Goal: Task Accomplishment & Management: Use online tool/utility

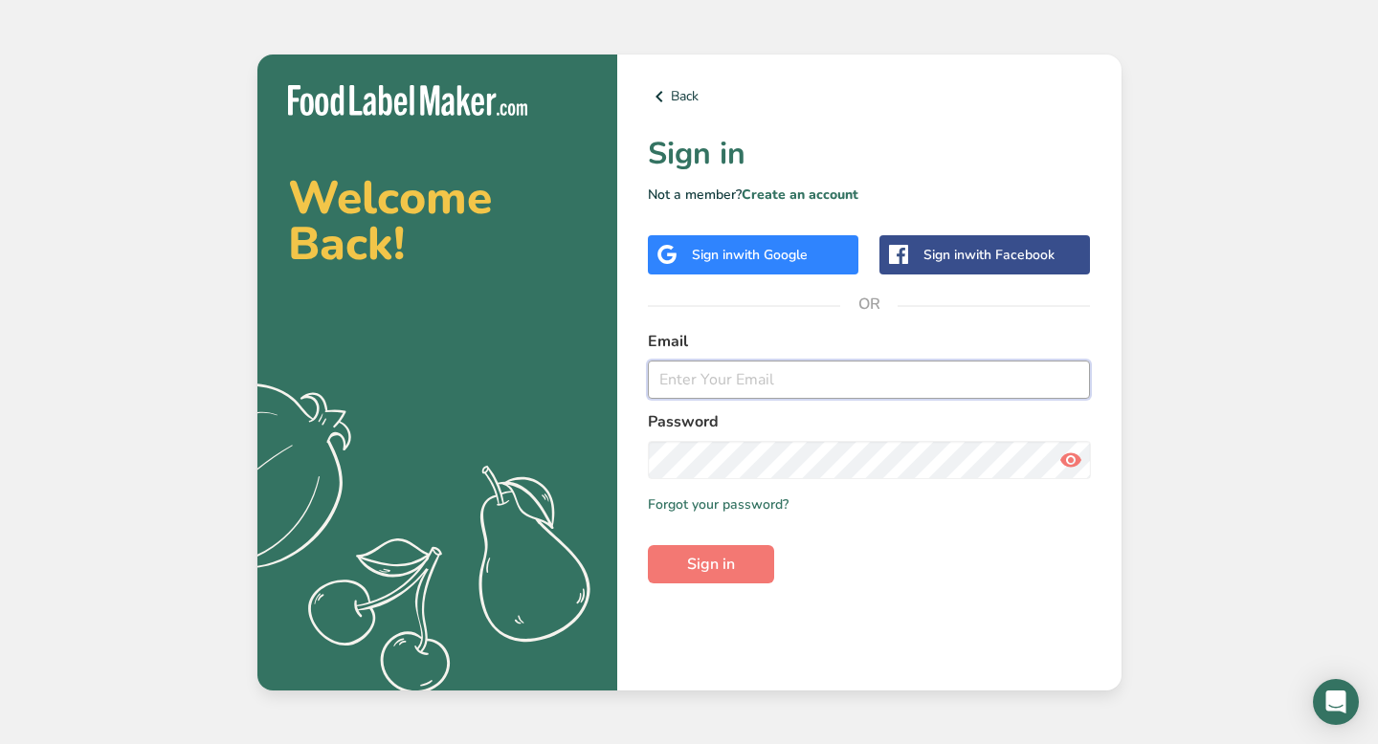
click at [704, 373] on input "email" at bounding box center [869, 380] width 443 height 38
type input "[EMAIL_ADDRESS][DOMAIN_NAME]"
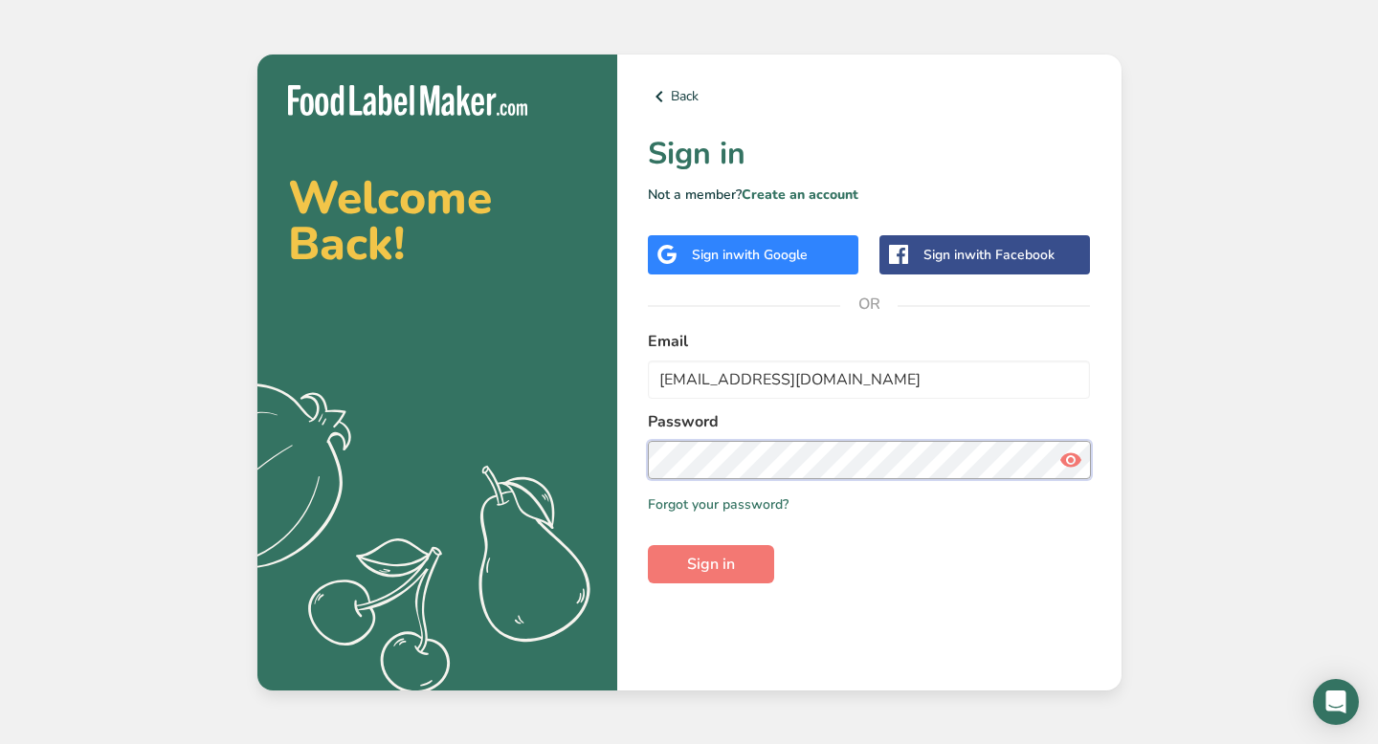
click at [648, 545] on button "Sign in" at bounding box center [711, 564] width 126 height 38
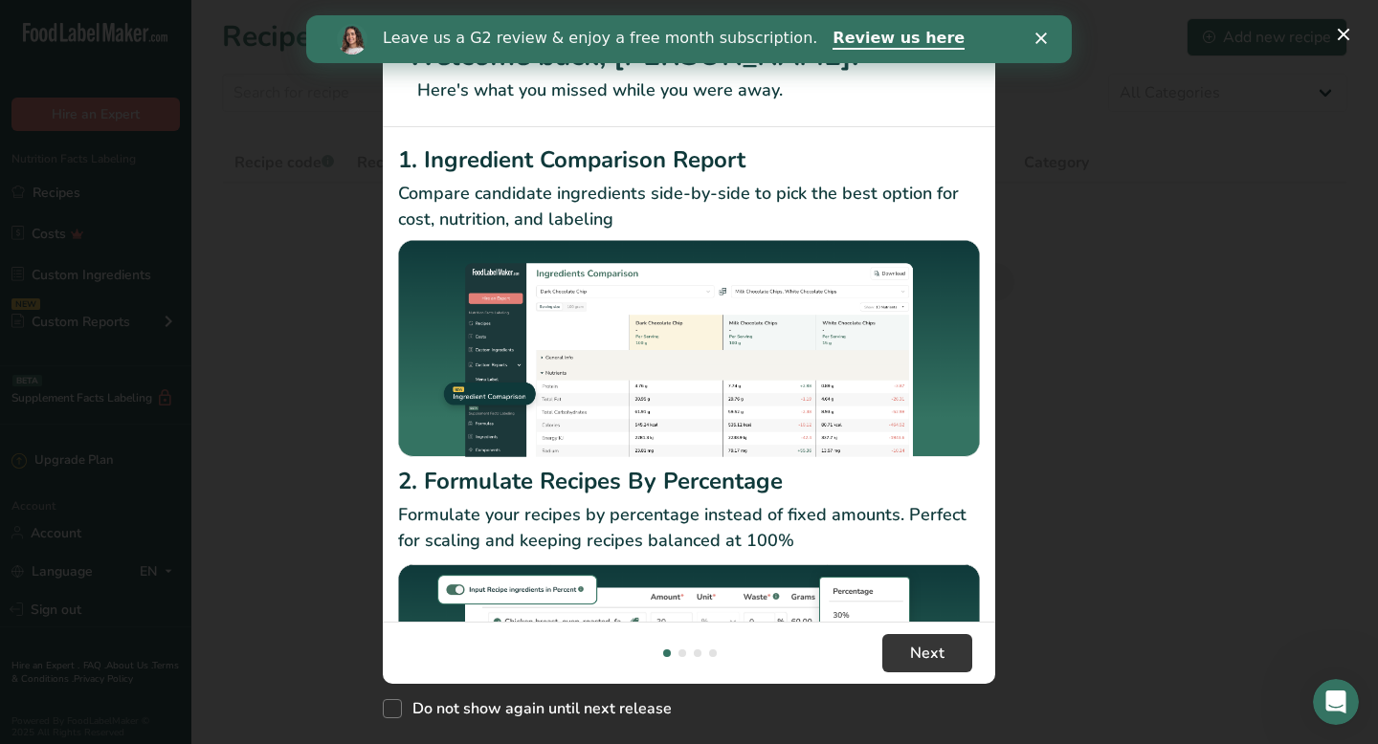
click at [394, 711] on span "New Features" at bounding box center [392, 708] width 19 height 19
click at [394, 711] on input "Do not show again until next release" at bounding box center [389, 709] width 12 height 12
checkbox input "true"
click at [930, 660] on span "Next" at bounding box center [927, 653] width 34 height 23
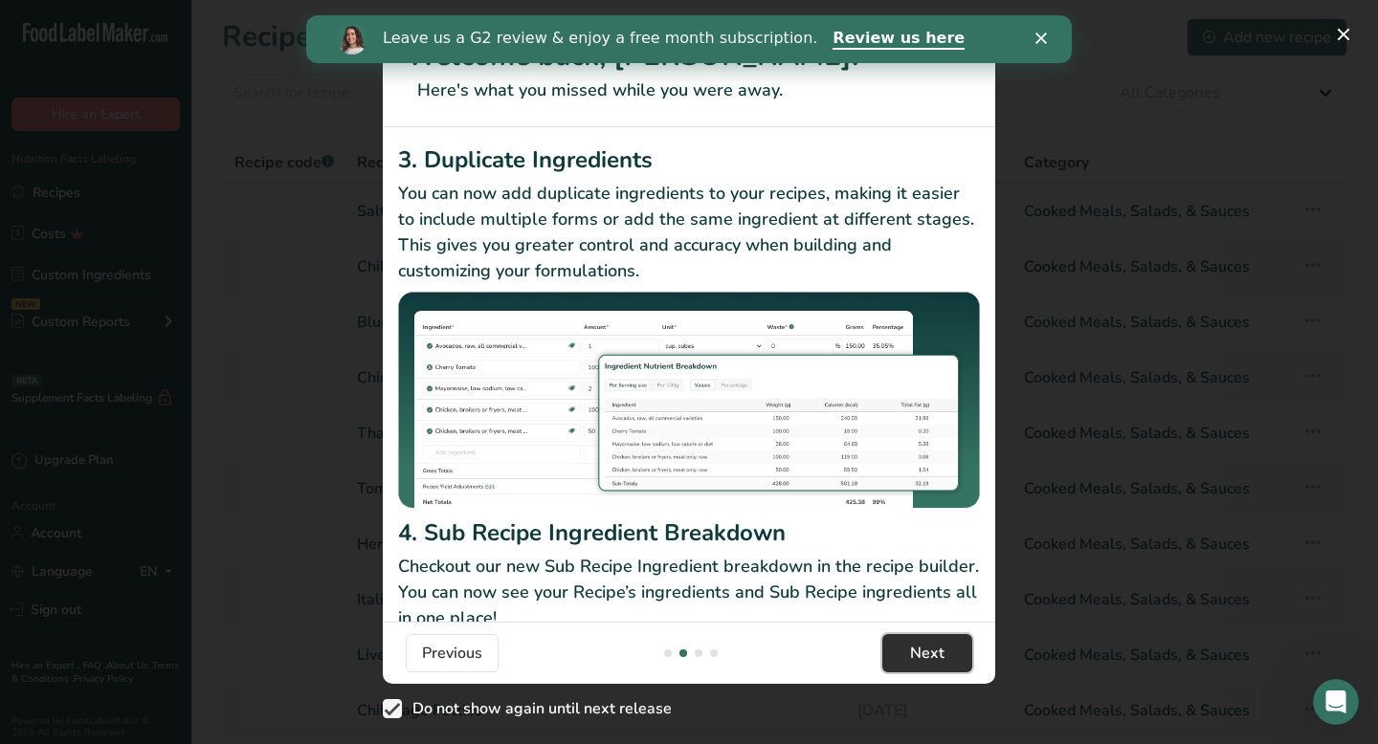
click at [932, 652] on span "Next" at bounding box center [927, 653] width 34 height 23
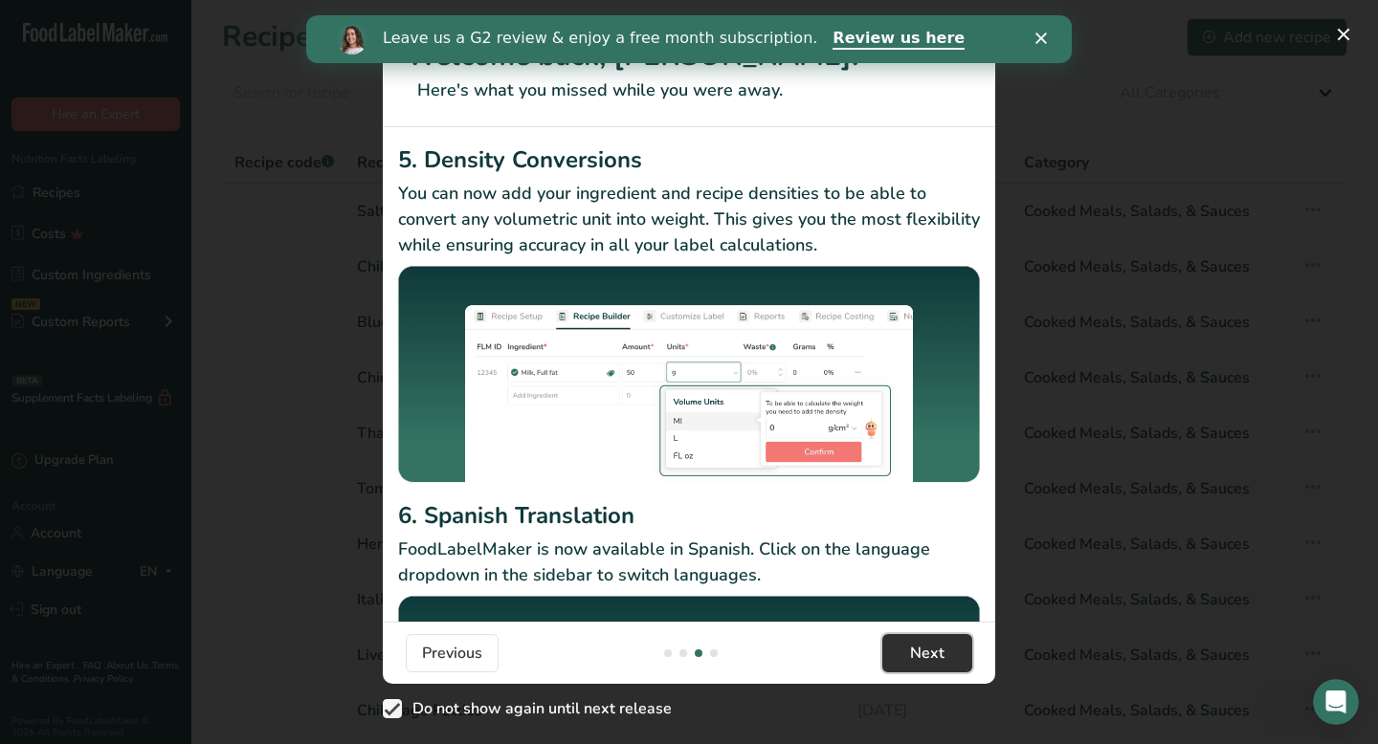
click at [932, 652] on span "Next" at bounding box center [927, 653] width 34 height 23
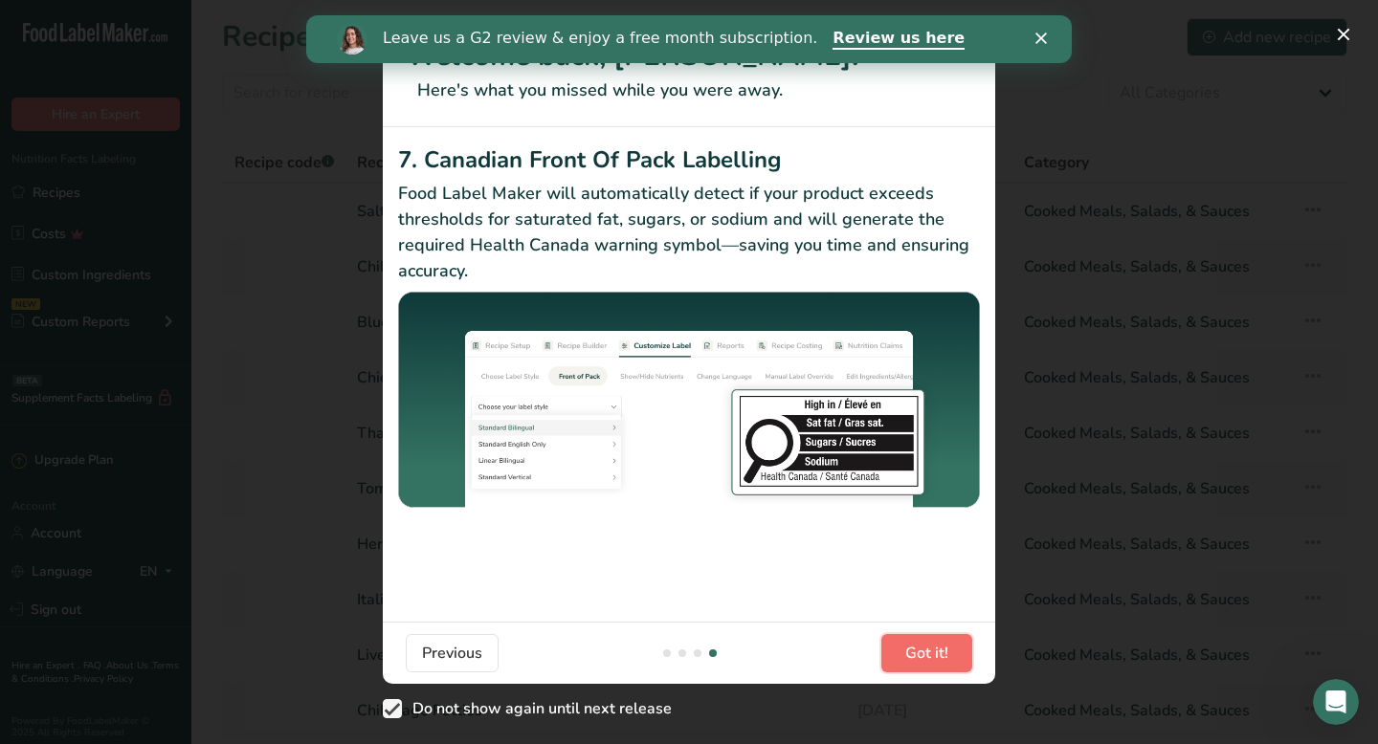
click at [932, 652] on span "Got it!" at bounding box center [926, 653] width 43 height 23
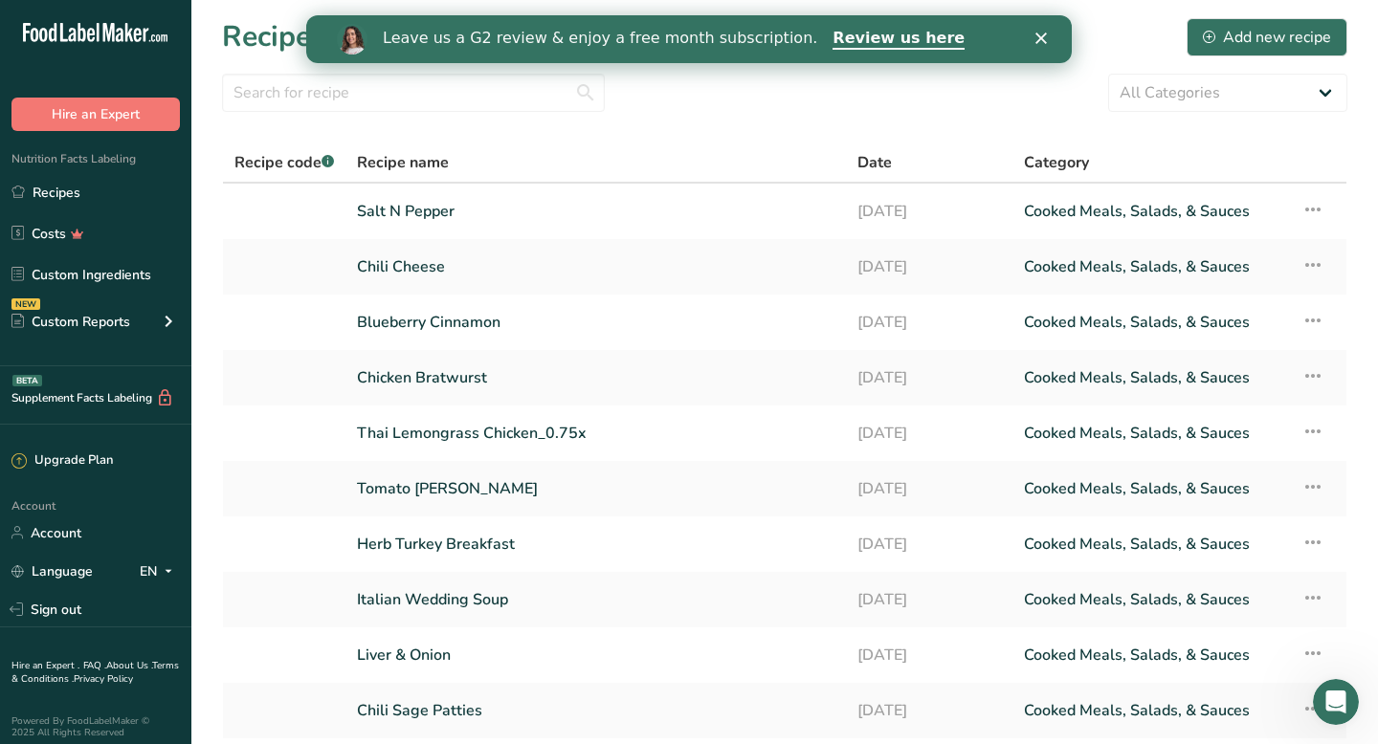
click at [1039, 42] on icon "Close" at bounding box center [1040, 38] width 11 height 11
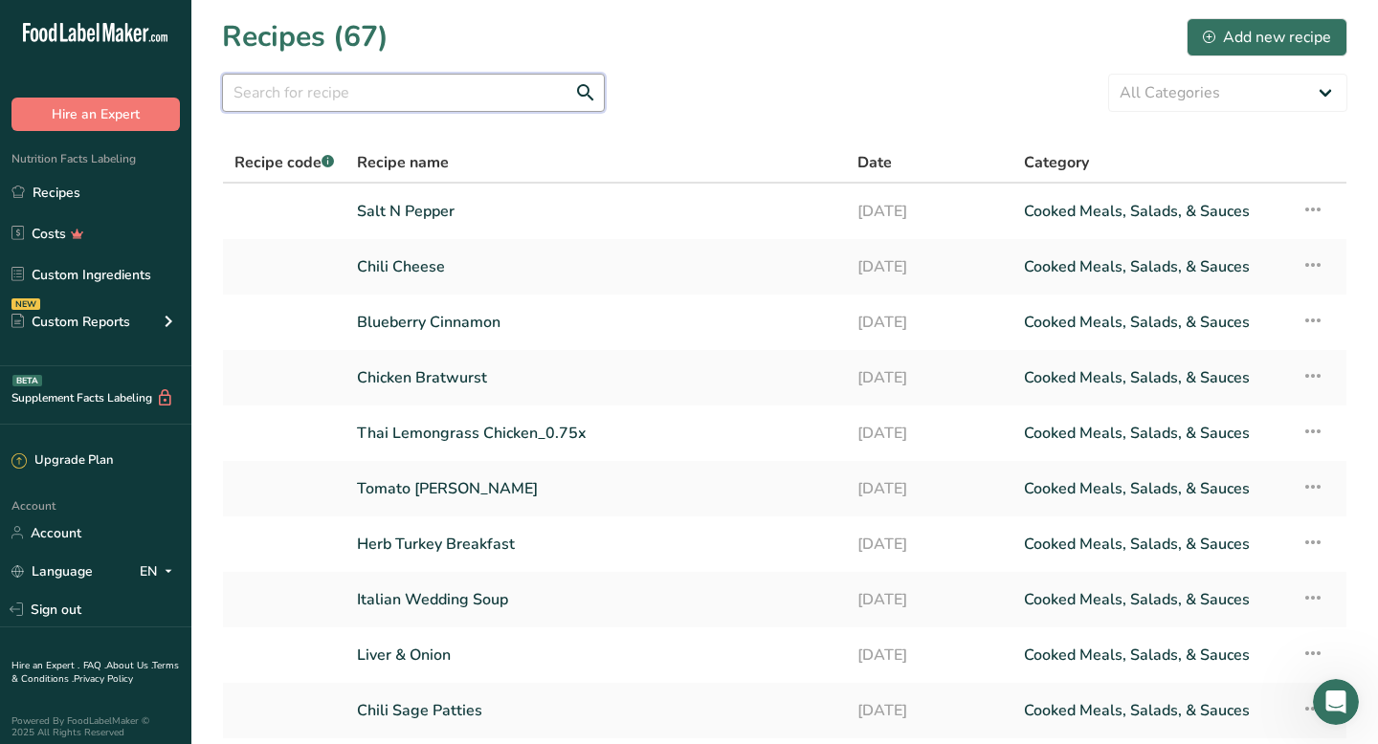
click at [419, 92] on input "text" at bounding box center [413, 93] width 383 height 38
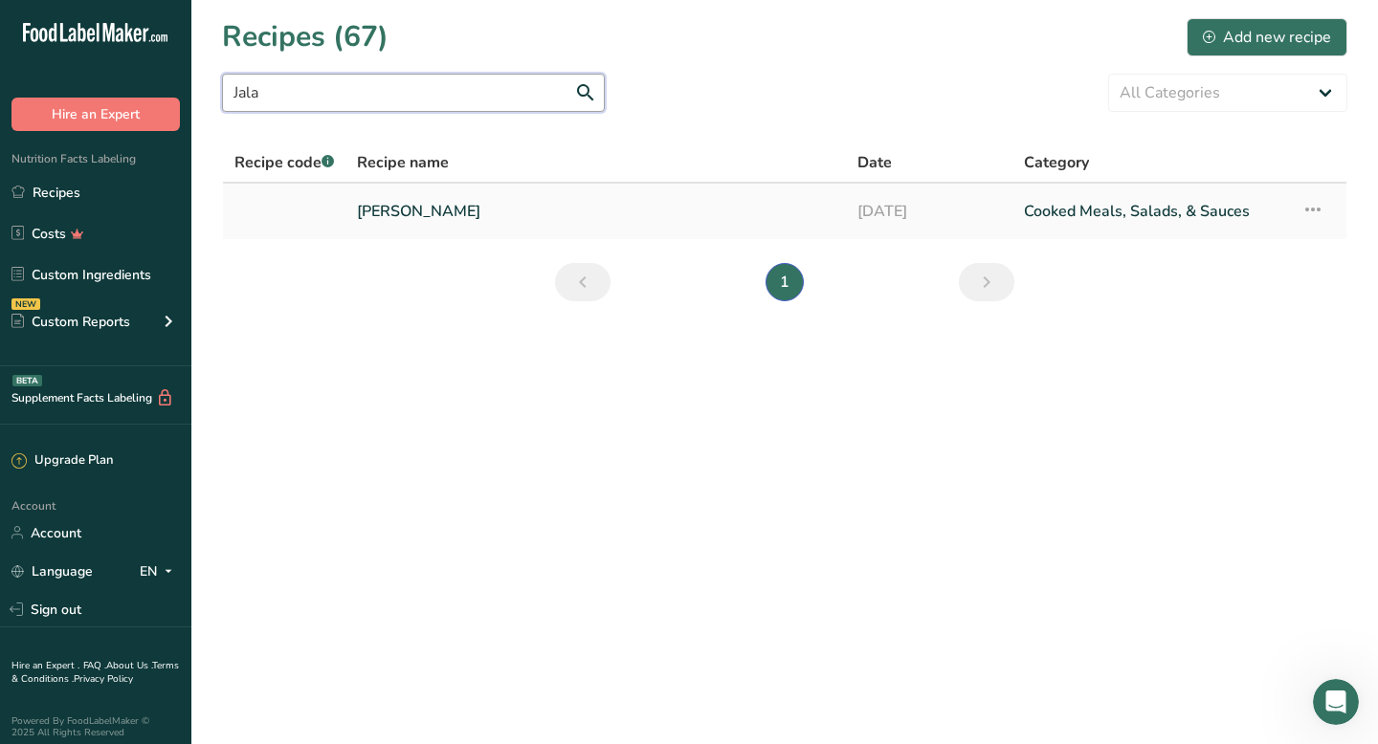
type input "Jala"
click at [445, 210] on link "[PERSON_NAME]" at bounding box center [595, 211] width 477 height 40
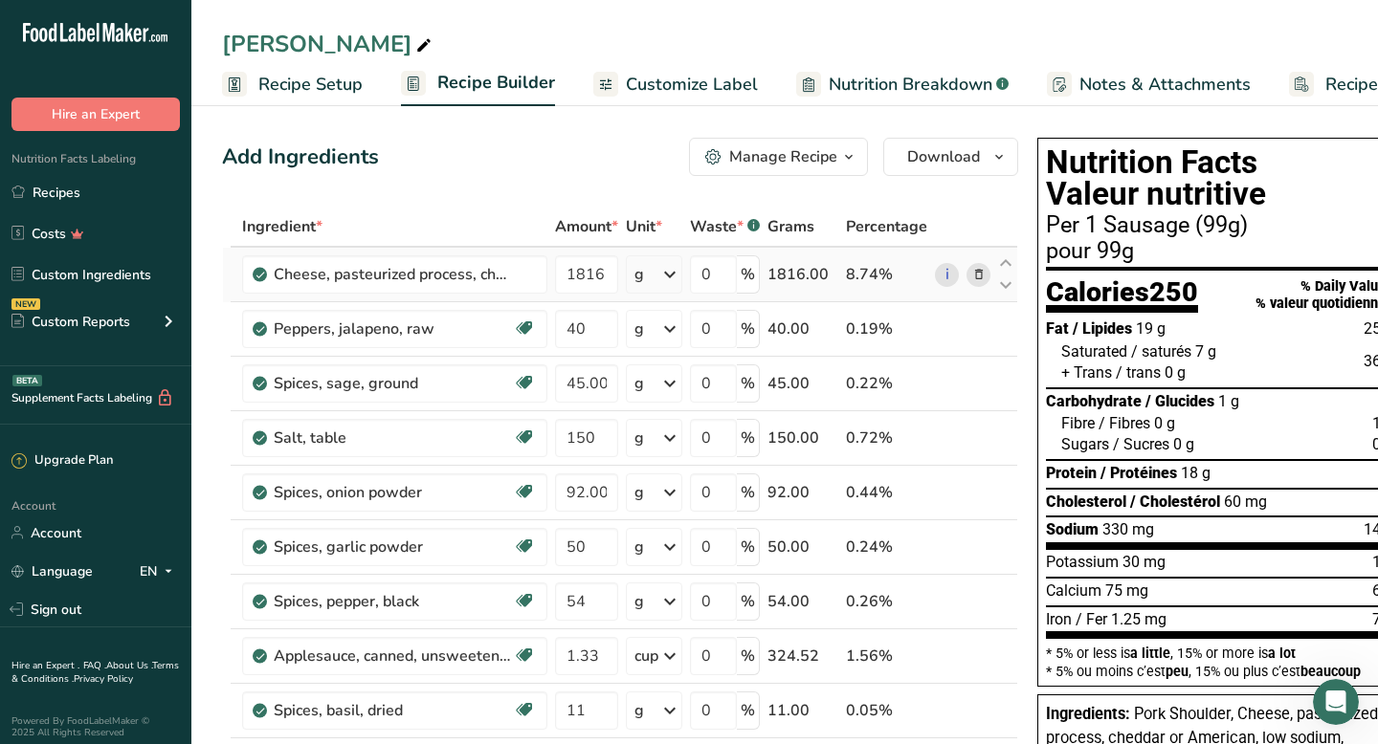
click at [979, 272] on icon at bounding box center [978, 275] width 13 height 20
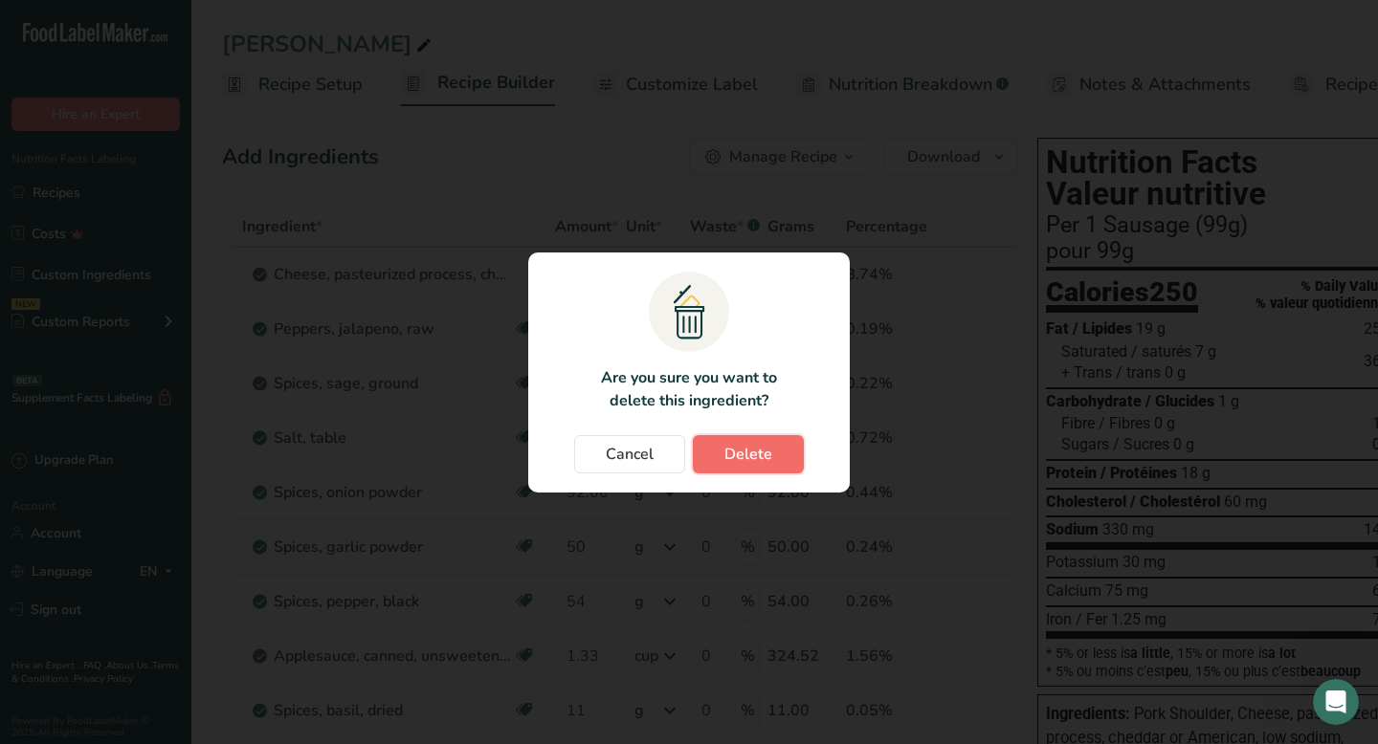
click at [786, 460] on button "Delete" at bounding box center [748, 454] width 111 height 38
type input "40"
type input "45.000003"
type input "150"
type input "92.000003"
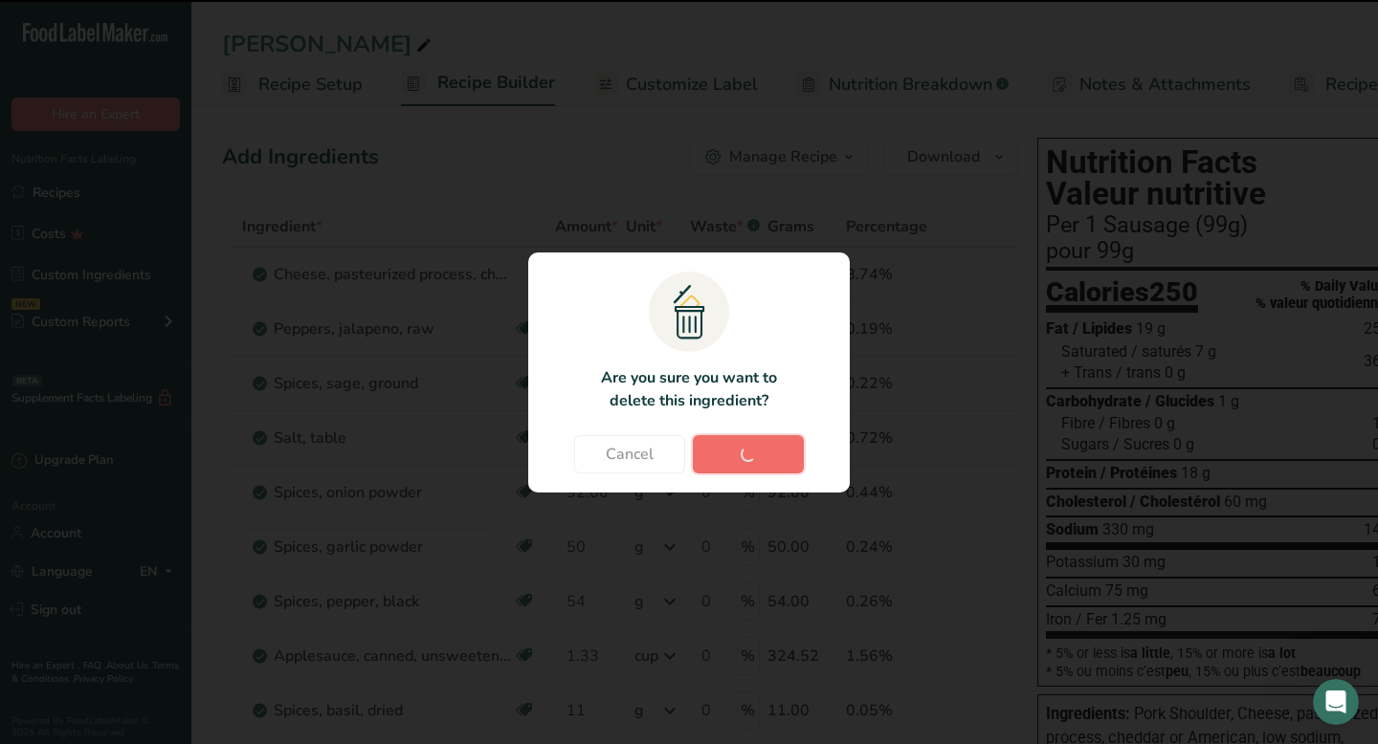
type input "50"
type input "54"
type input "1.33"
type input "11"
type input "30"
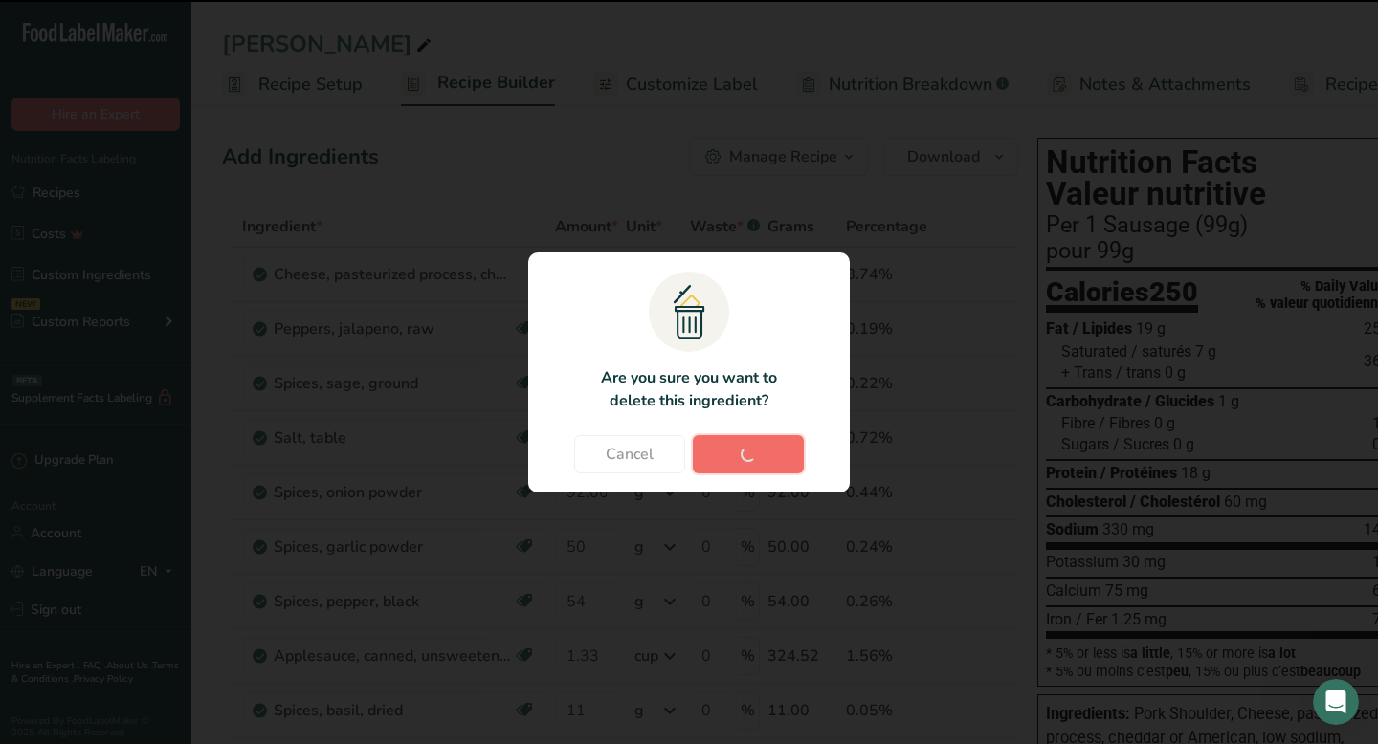
type input "4"
type input "5"
type input "10"
type input "40"
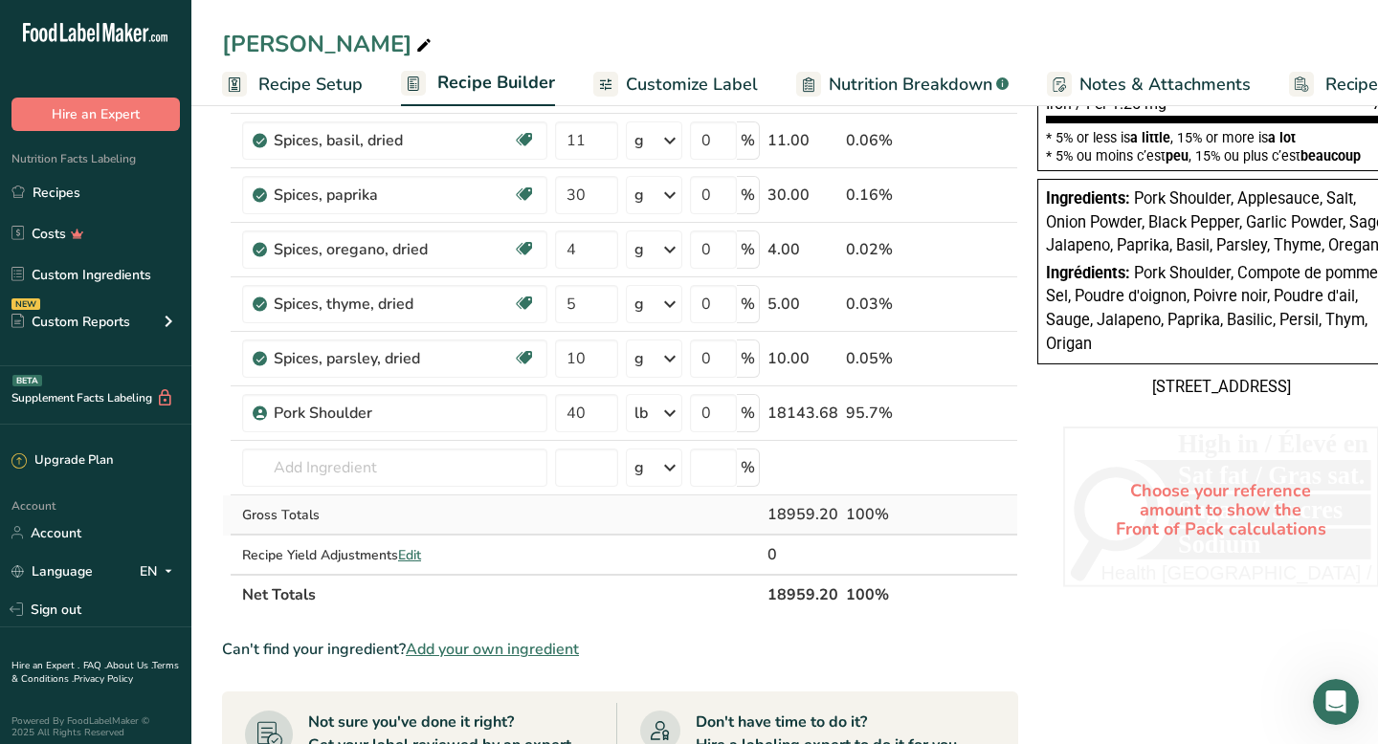
scroll to position [520, 0]
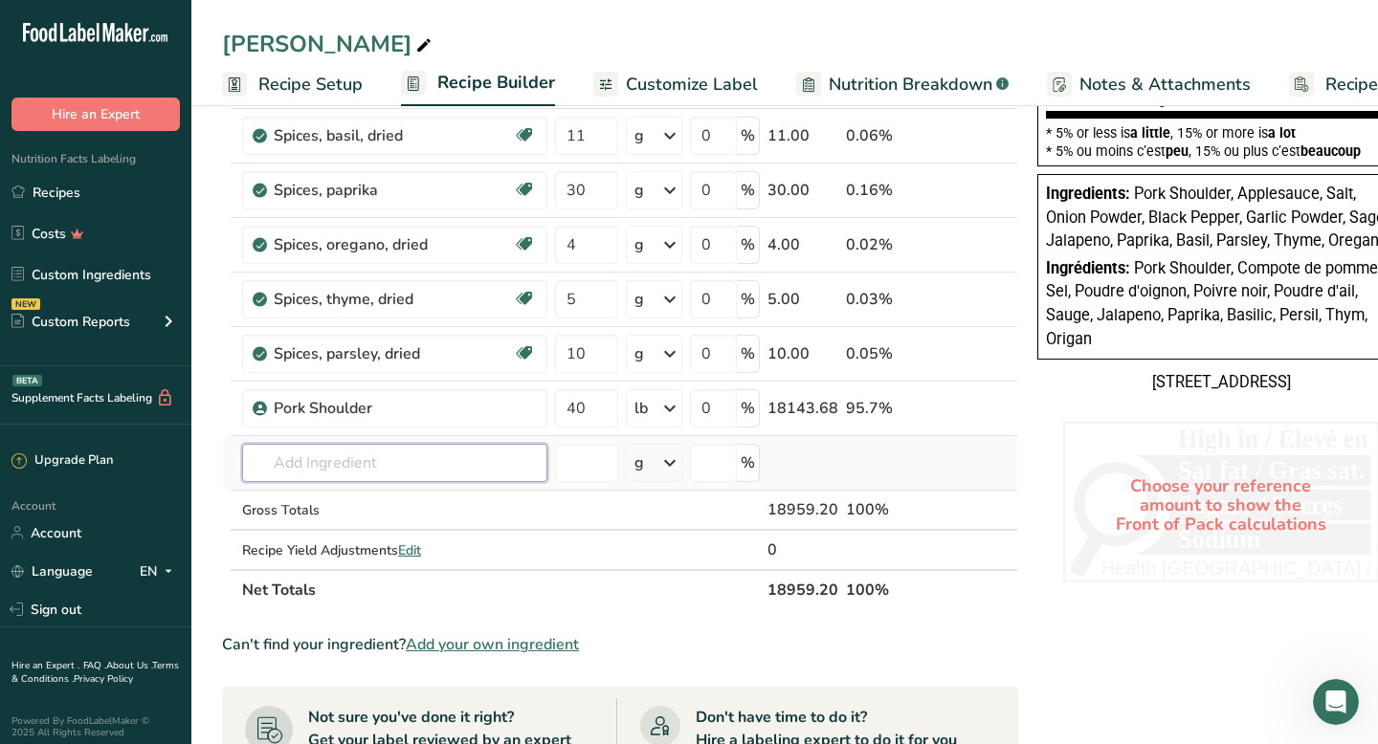
click at [293, 458] on input "text" at bounding box center [394, 463] width 305 height 38
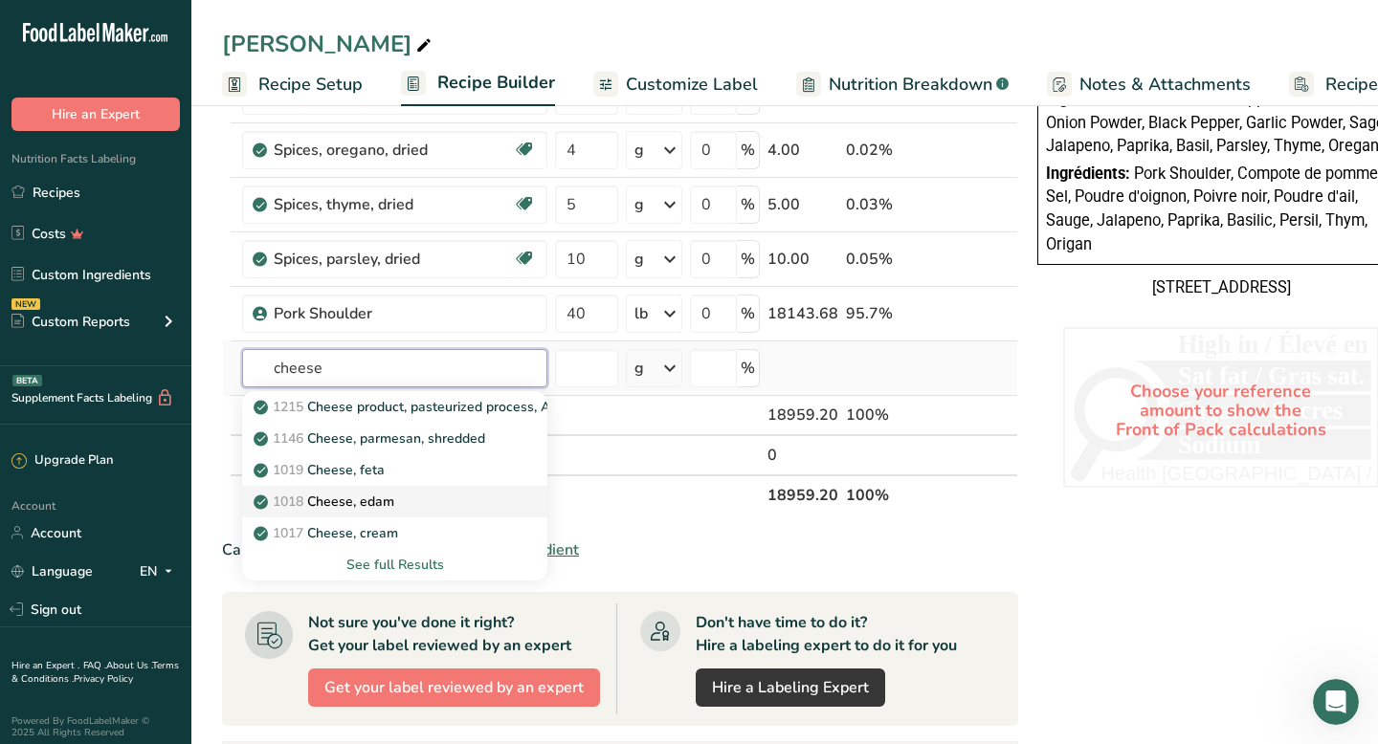
scroll to position [634, 0]
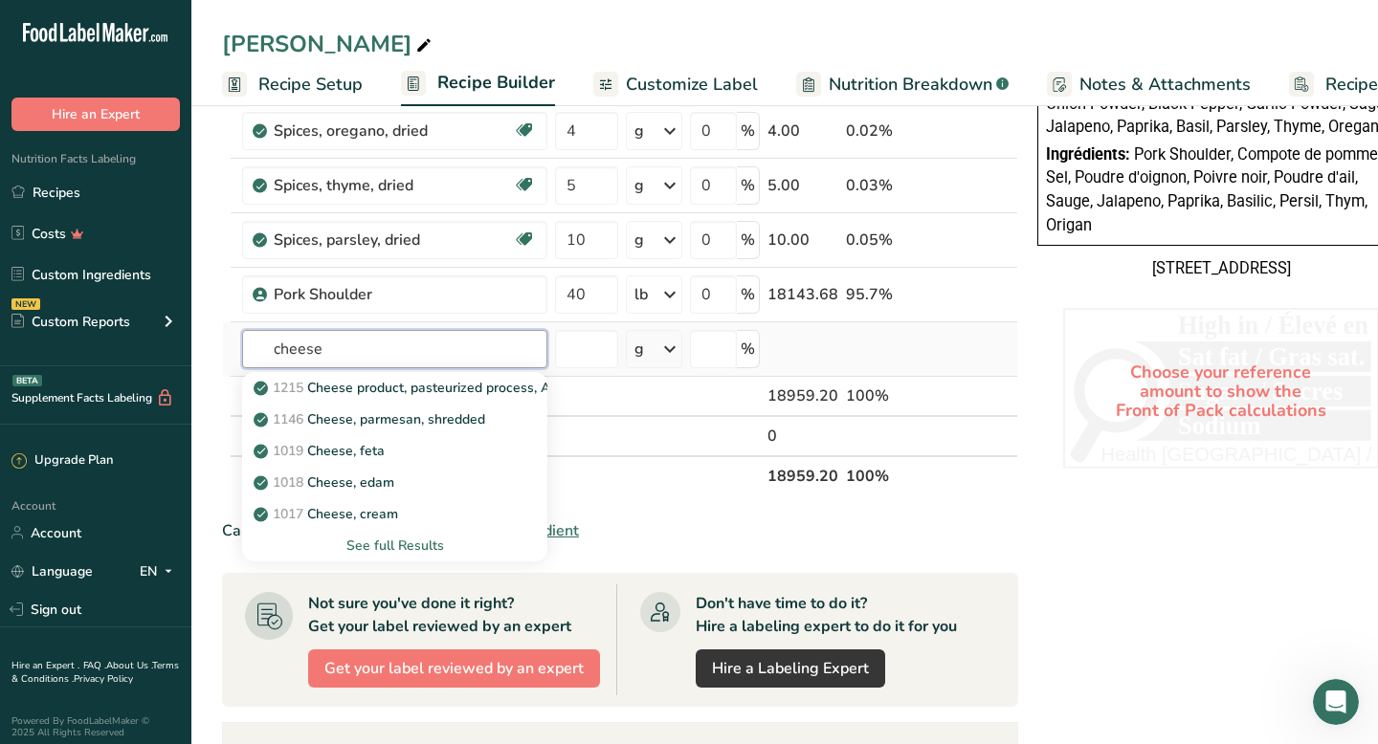
type input "cheese"
click at [388, 551] on div "See full Results" at bounding box center [394, 546] width 275 height 20
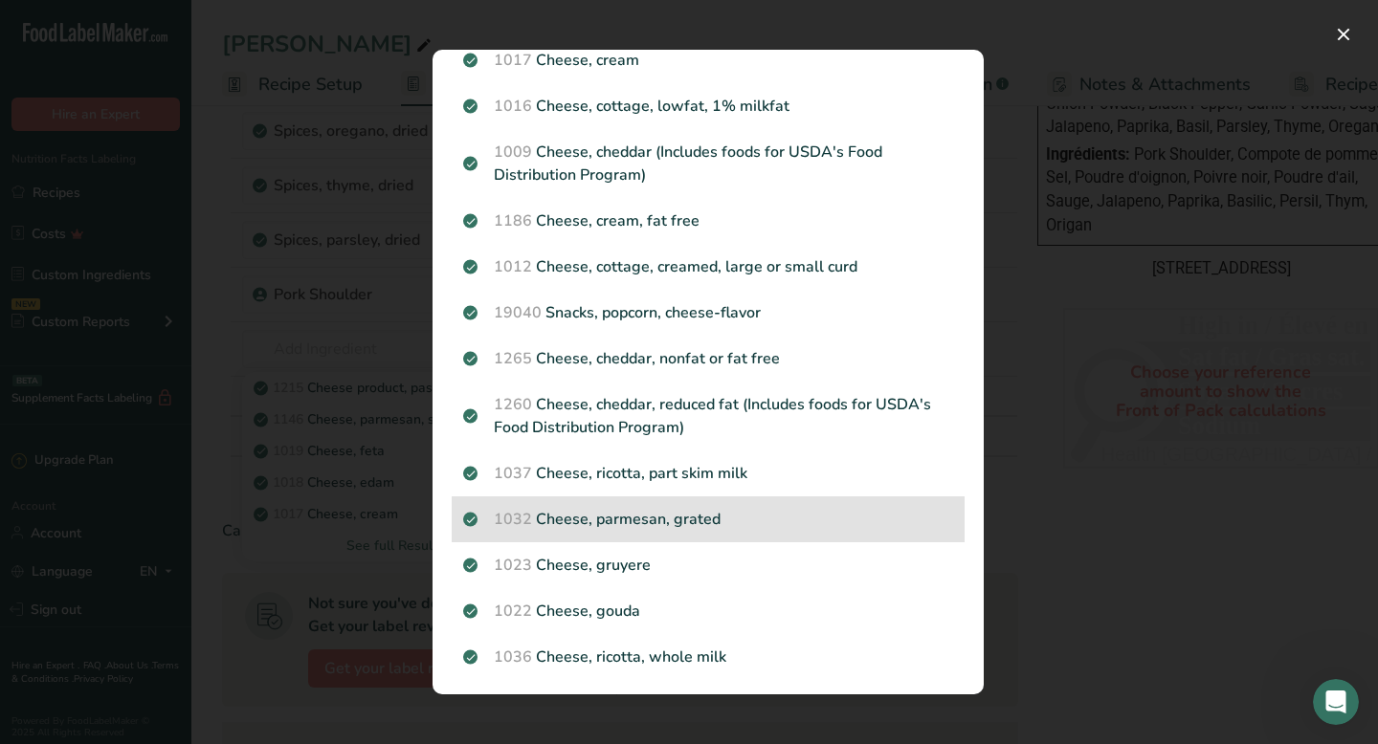
scroll to position [275, 0]
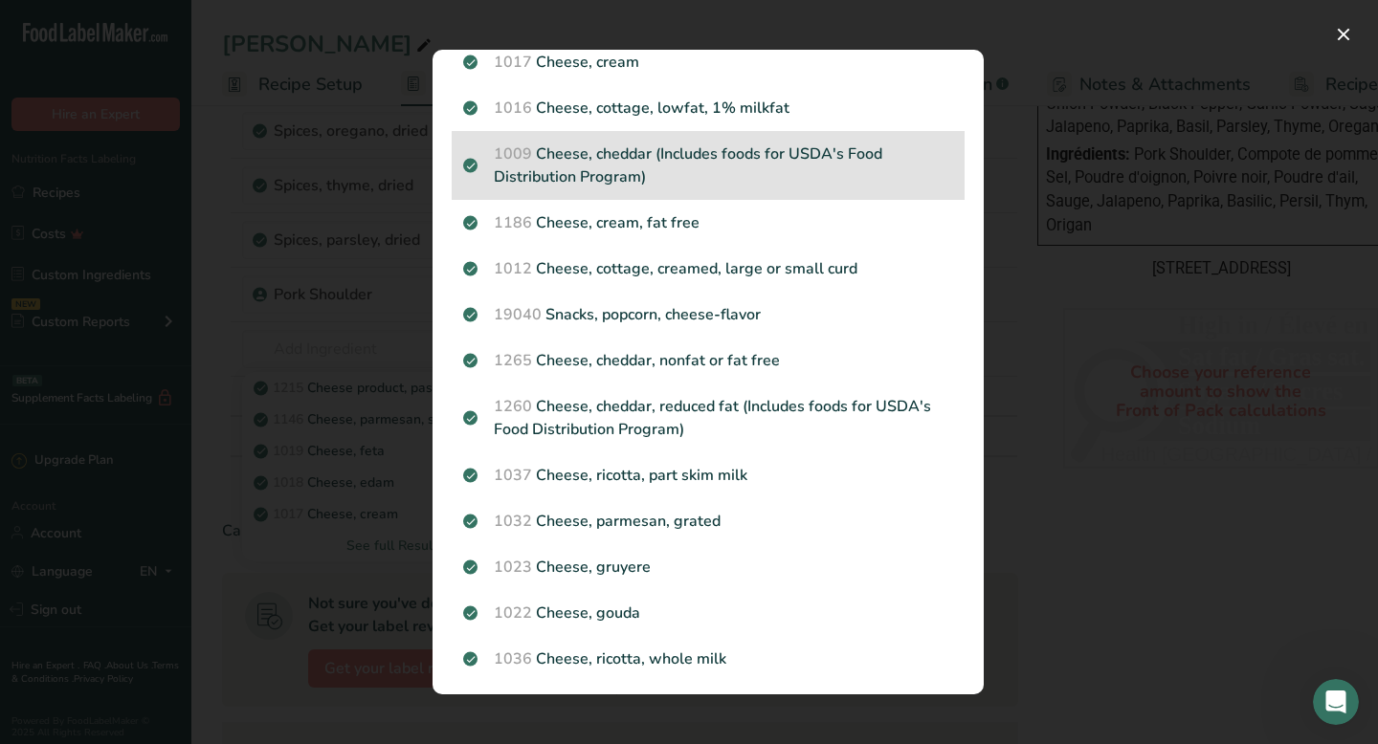
click at [638, 166] on p "1009 Cheese, cheddar (Includes foods for USDA's Food Distribution Program)" at bounding box center [708, 166] width 490 height 46
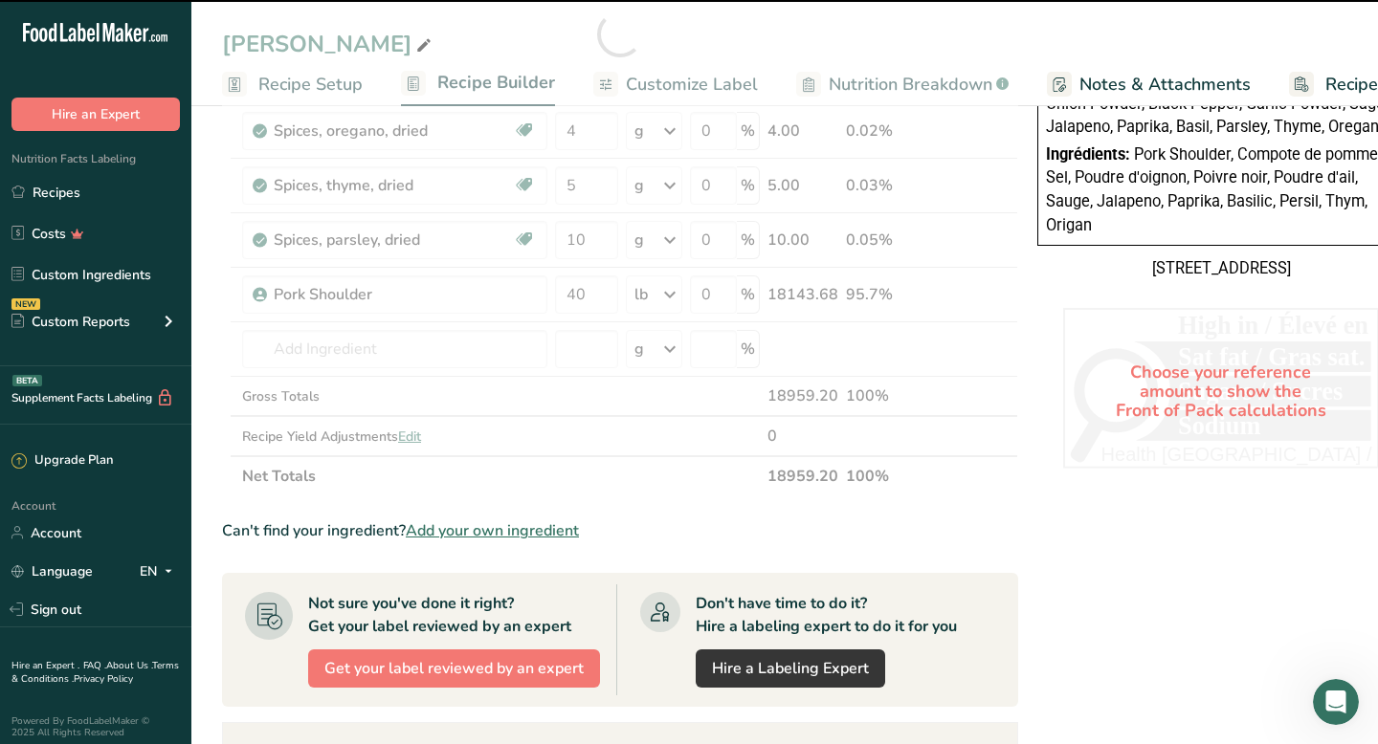
type input "0"
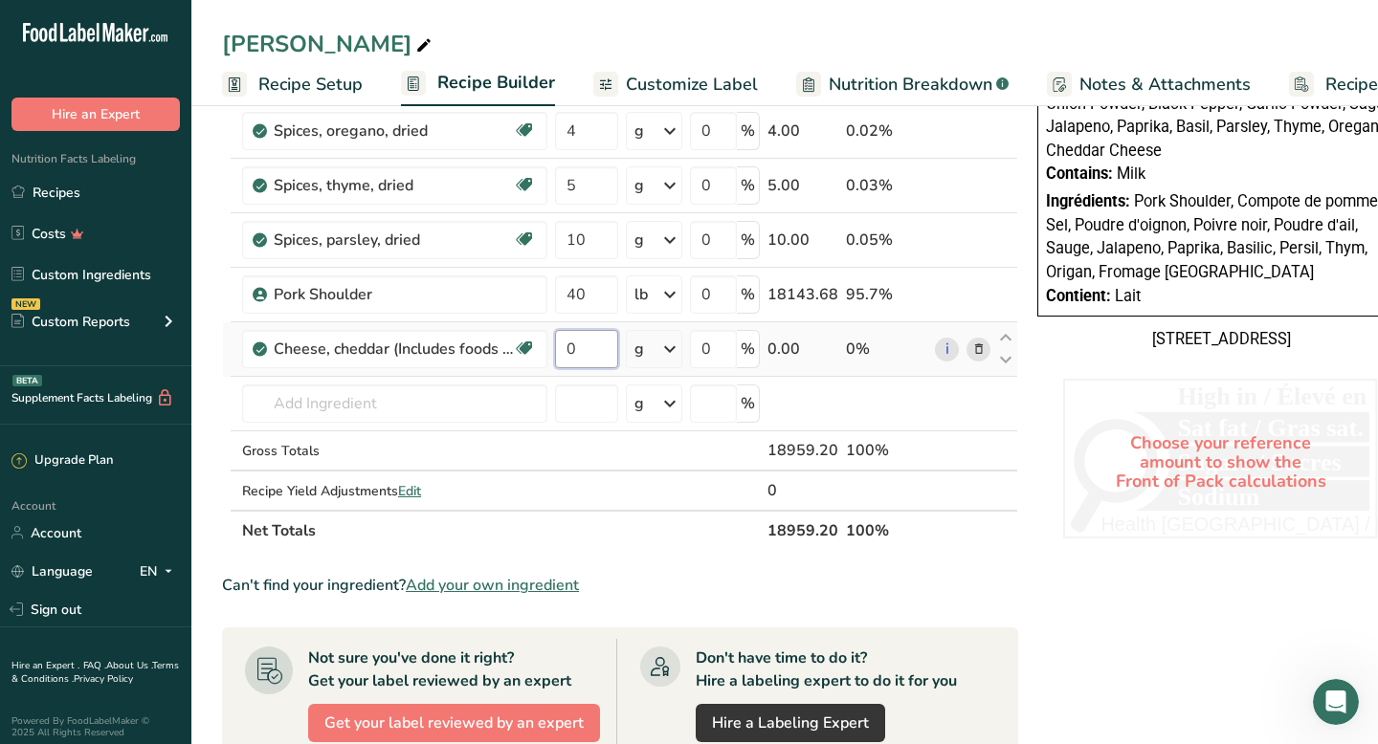
click at [584, 345] on input "0" at bounding box center [586, 349] width 63 height 38
type input "1816"
click at [988, 563] on section "Ingredient * Amount * Unit * Waste * .a-a{fill:#347362;}.b-a{fill:#fff;} Grams …" at bounding box center [620, 395] width 796 height 1646
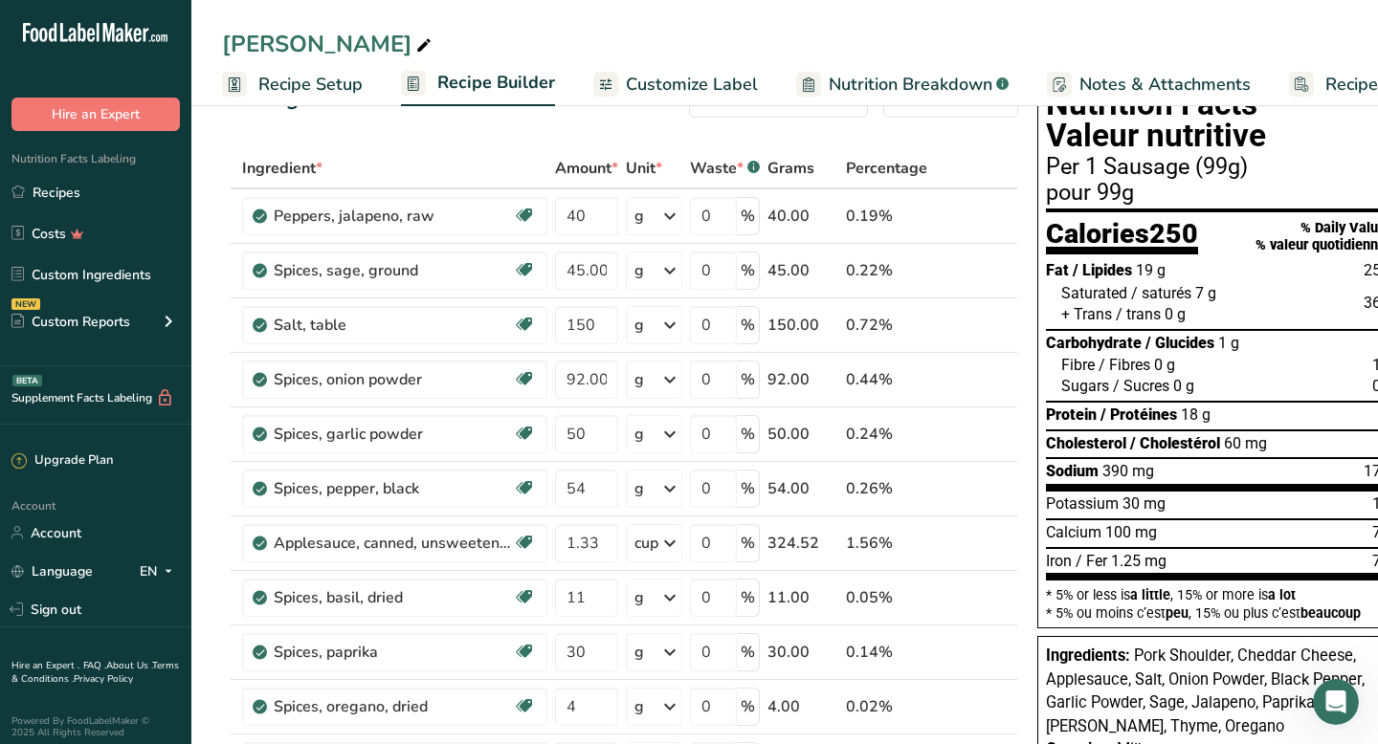
scroll to position [0, 0]
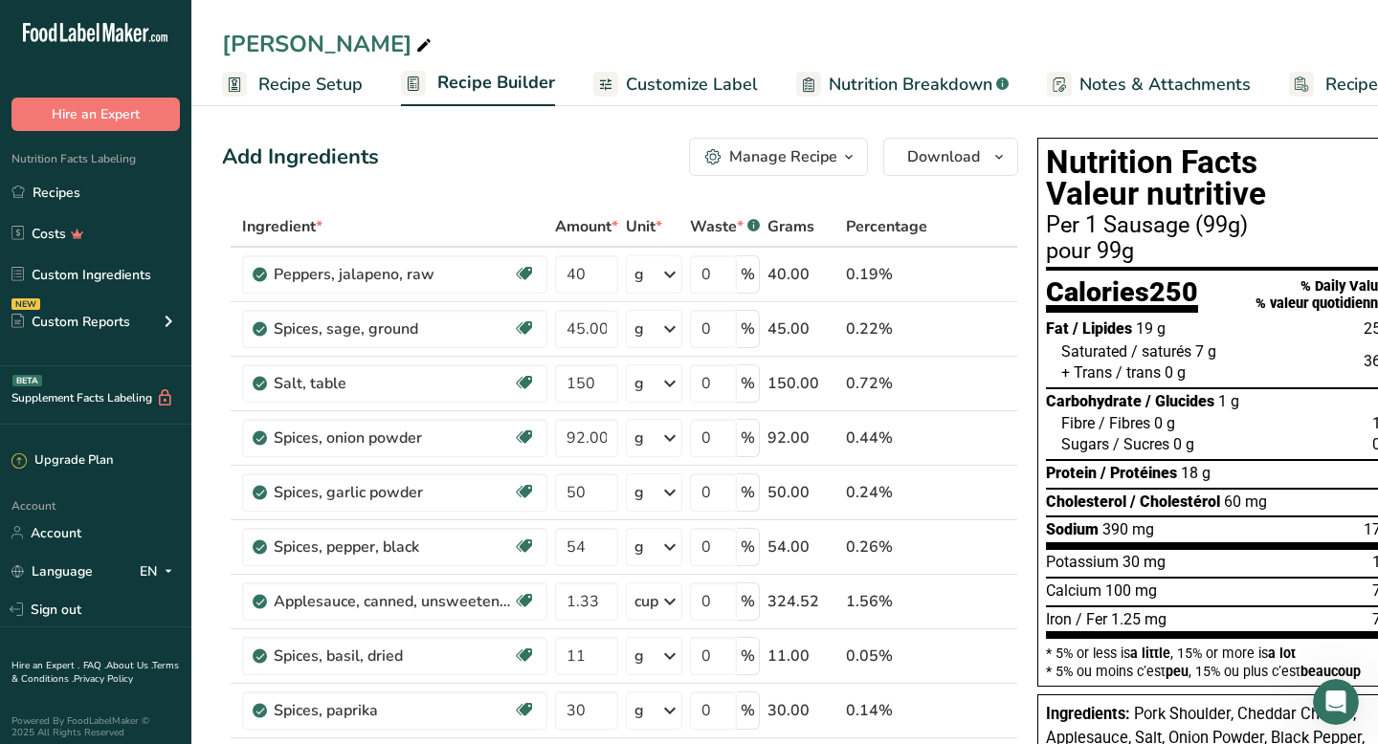
click at [698, 76] on span "Customize Label" at bounding box center [692, 85] width 132 height 26
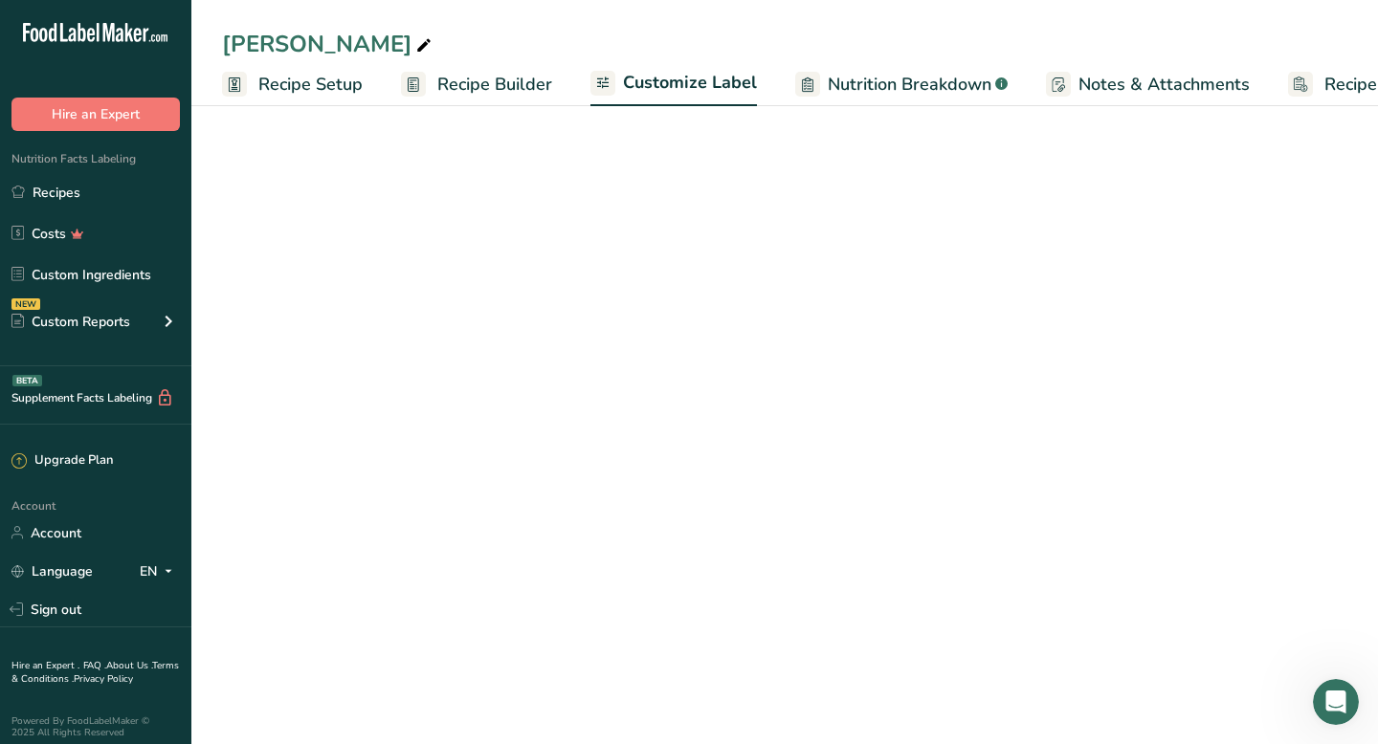
scroll to position [0, 112]
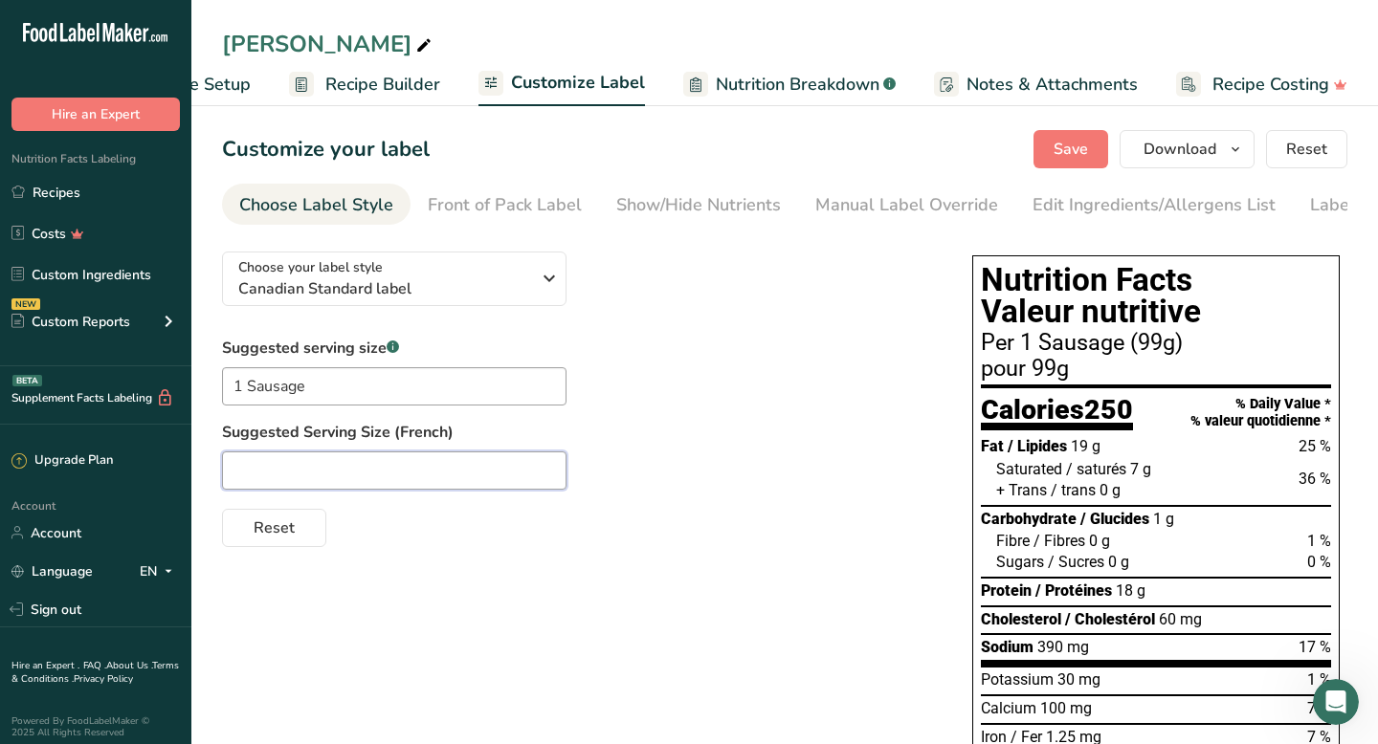
click at [310, 464] on input "text" at bounding box center [394, 471] width 344 height 38
type input "1 Saucisse"
click at [891, 616] on div "Choose your label style Canadian Standard label USA (FDA) Standard FDA label Ta…" at bounding box center [784, 679] width 1125 height 887
click at [1077, 144] on span "Save" at bounding box center [1070, 149] width 34 height 23
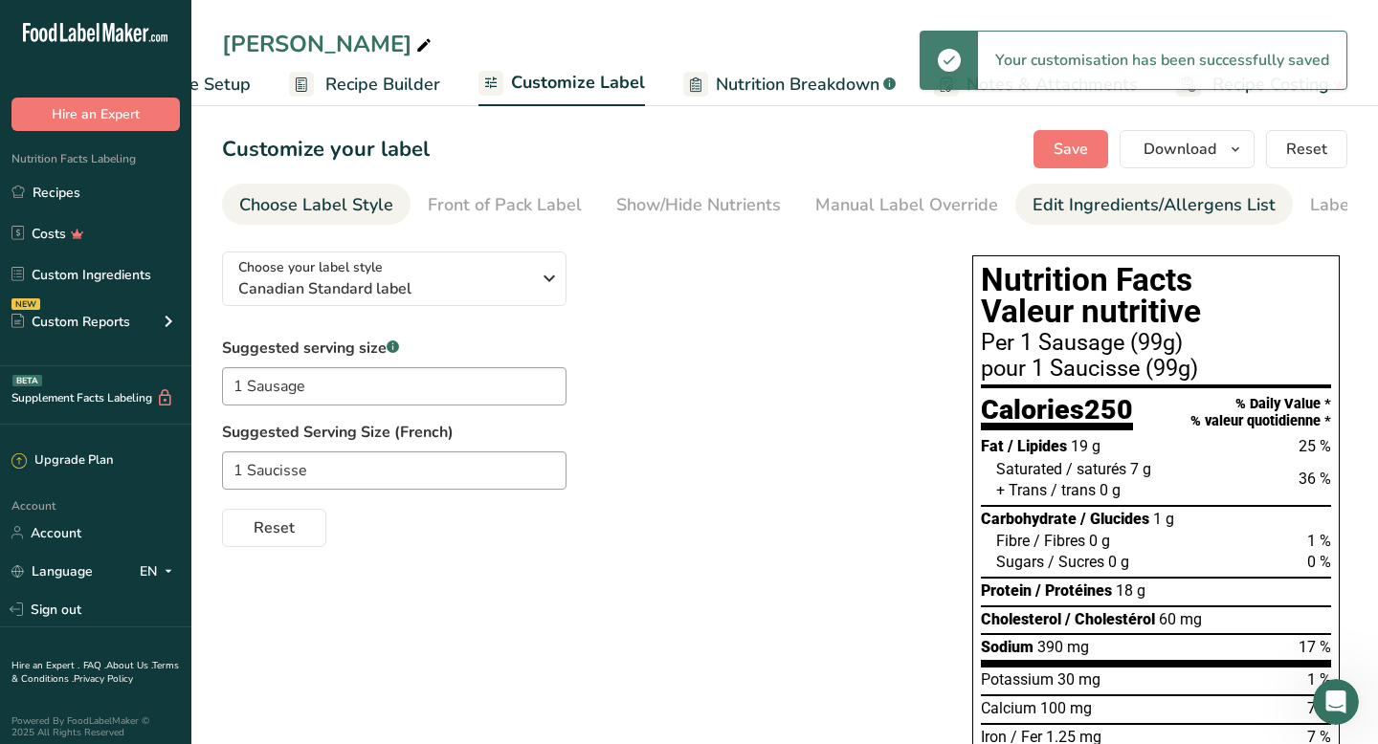
click at [1084, 210] on div "Edit Ingredients/Allergens List" at bounding box center [1153, 205] width 243 height 26
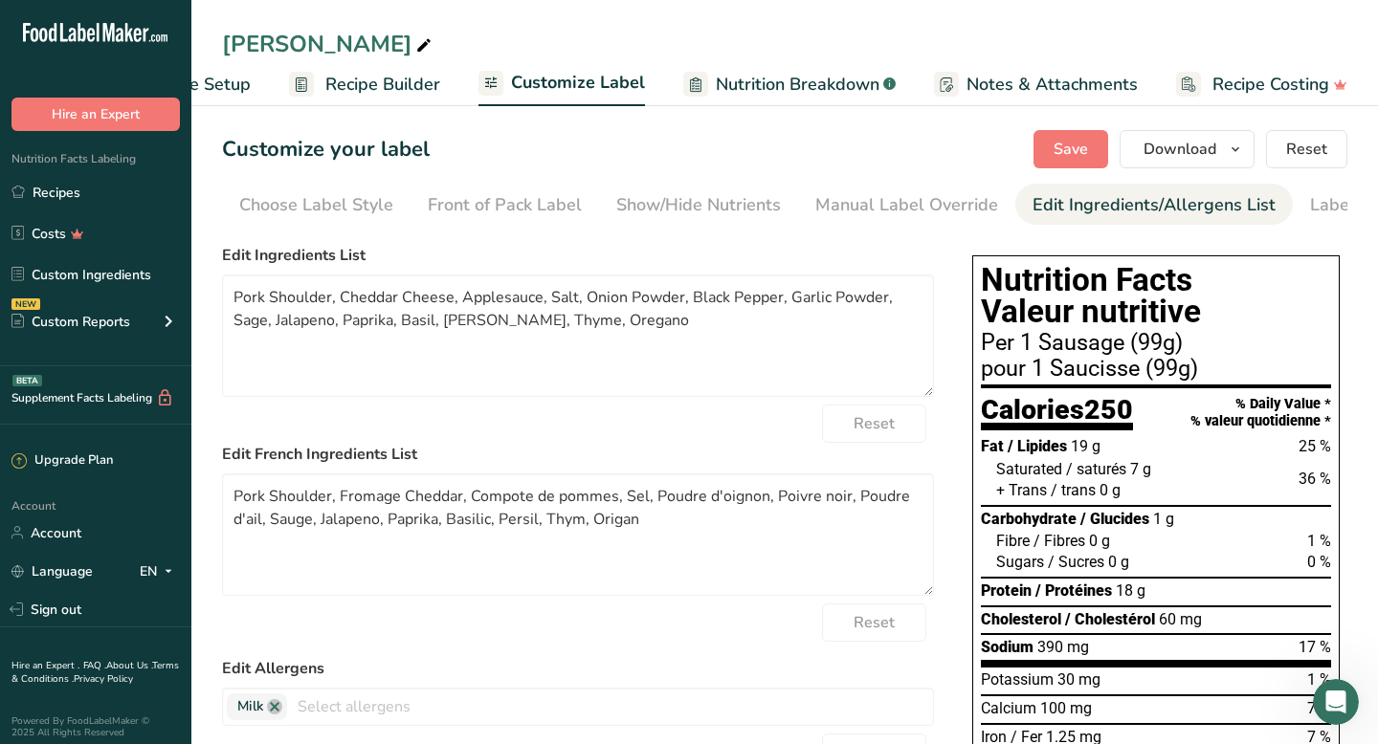
scroll to position [0, 89]
click at [538, 309] on textarea "Pork Shoulder, Cheddar Cheese, Applesauce, Salt, Onion Powder, Black Pepper, Ga…" at bounding box center [578, 336] width 712 height 122
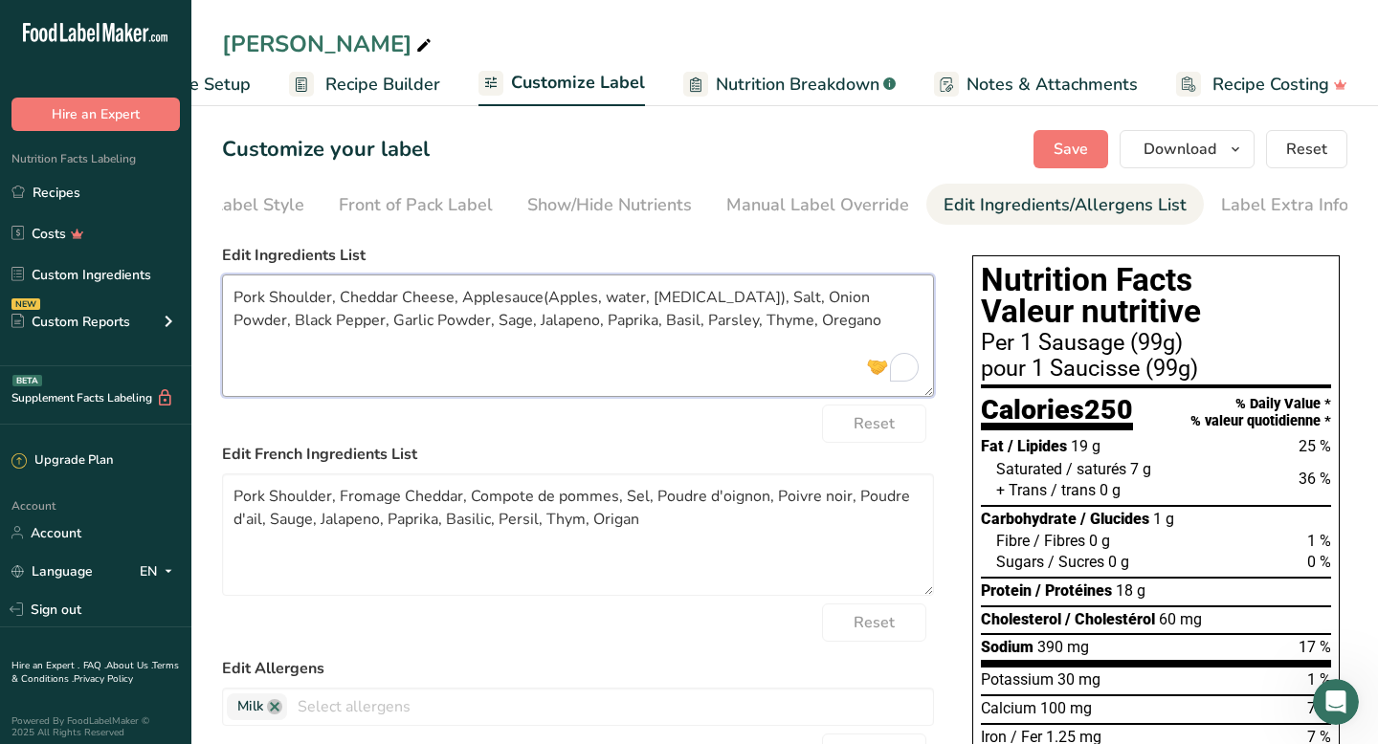
click at [450, 302] on textarea "Pork Shoulder, Cheddar Cheese, Applesauce(Apples, water, [MEDICAL_DATA]), Salt,…" at bounding box center [578, 336] width 712 height 122
paste textarea "Milk, modified milk ingredients, cream, salt, bacterial culture, [MEDICAL_DATA]…"
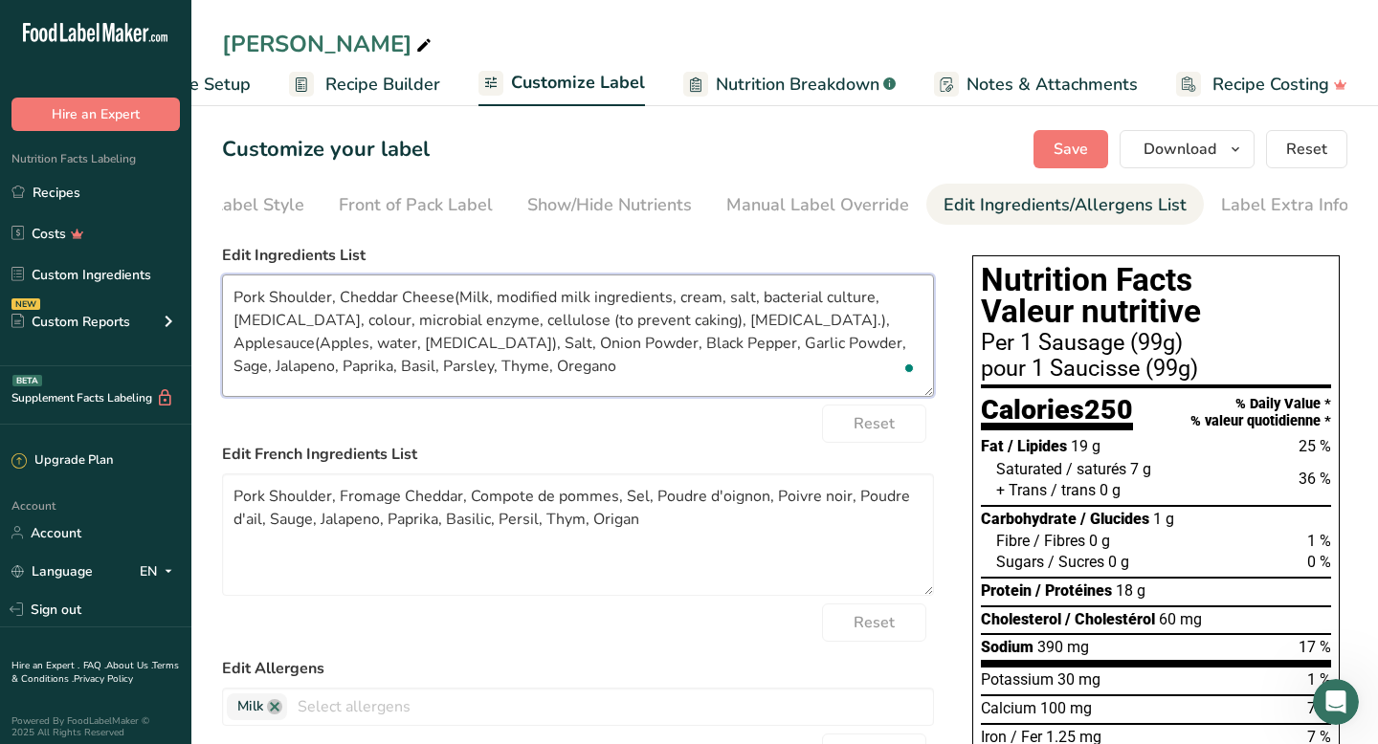
drag, startPoint x: 720, startPoint y: 325, endPoint x: 589, endPoint y: 324, distance: 131.1
click at [589, 324] on textarea "Pork Shoulder, Cheddar Cheese(Milk, modified milk ingredients, cream, salt, bac…" at bounding box center [578, 336] width 712 height 122
type textarea "Pork Shoulder, Cheddar Cheese(Milk, modified milk ingredients, cream, salt, bac…"
drag, startPoint x: 234, startPoint y: 302, endPoint x: 353, endPoint y: 376, distance: 139.7
click at [353, 376] on textarea "Pork Shoulder, Cheddar Cheese(Milk, modified milk ingredients, cream, salt, bac…" at bounding box center [578, 336] width 712 height 122
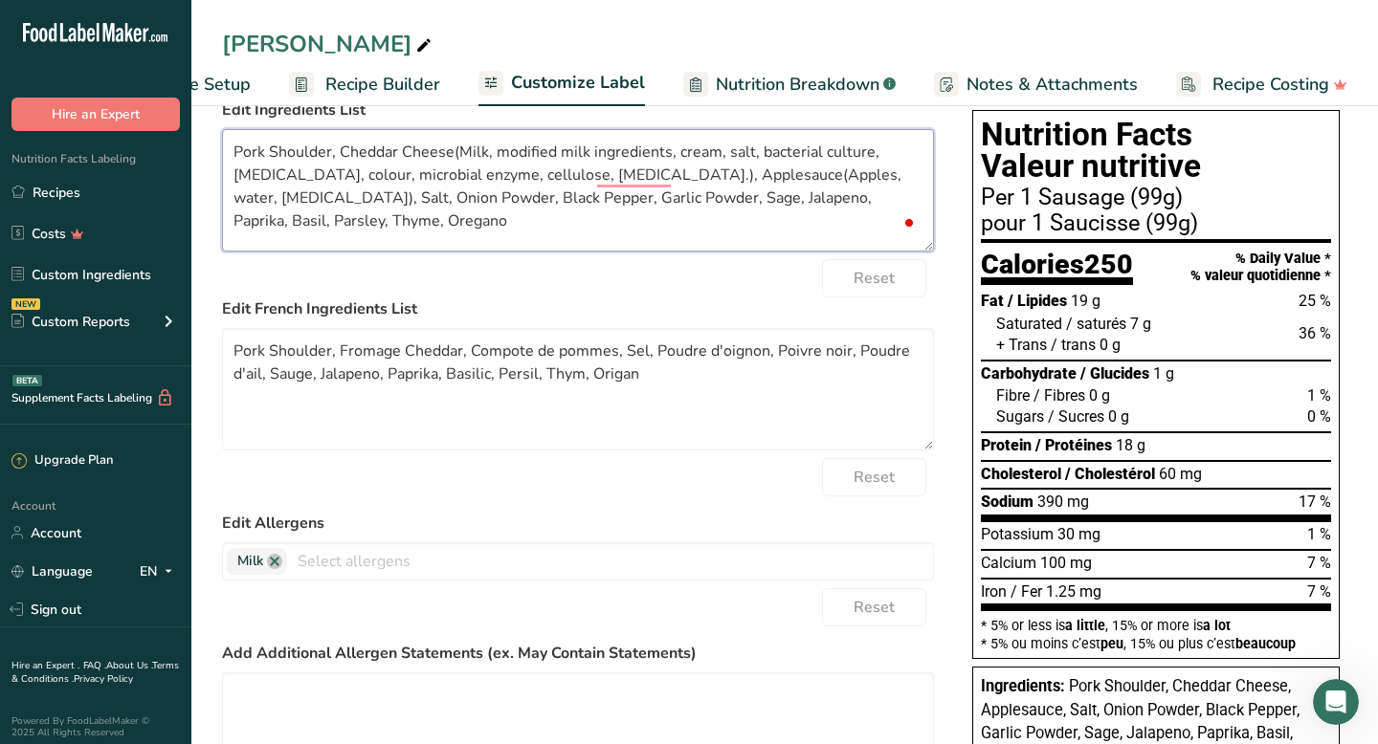
scroll to position [152, 0]
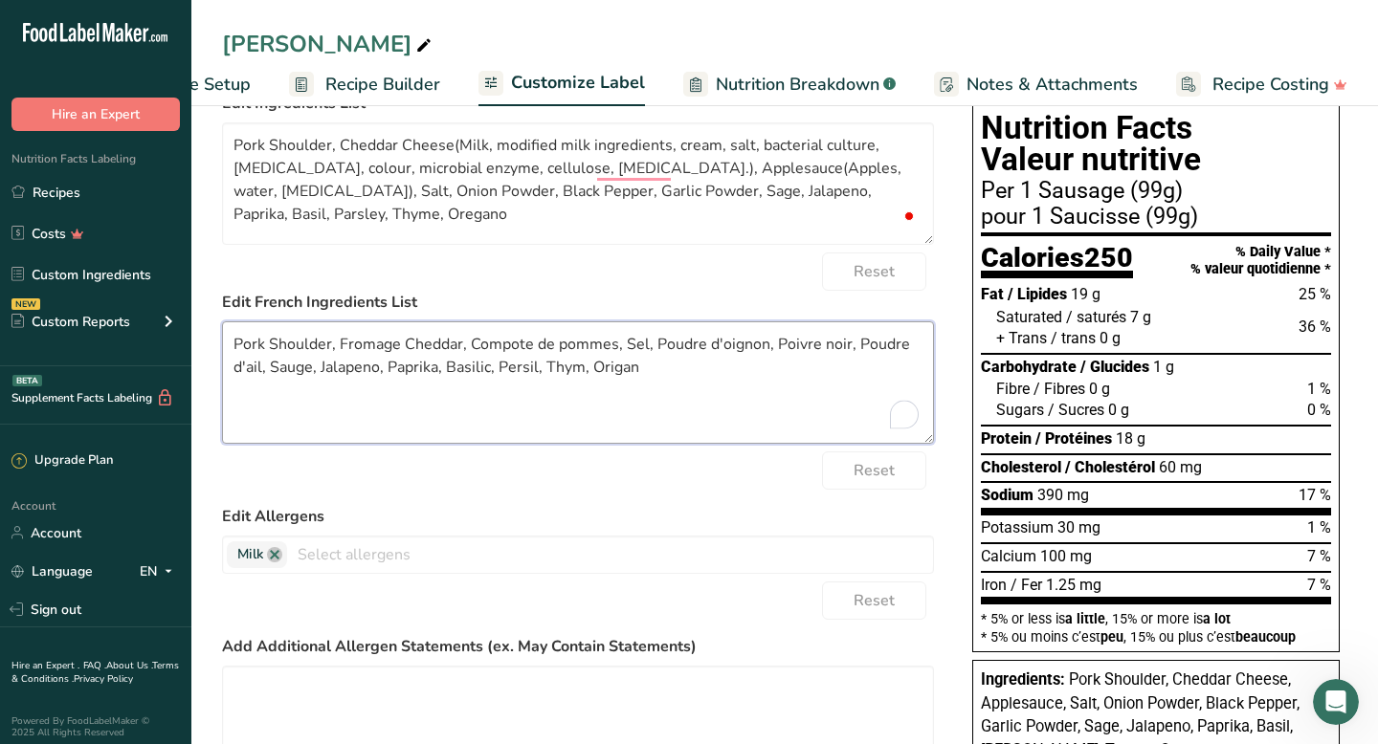
drag, startPoint x: 236, startPoint y: 346, endPoint x: 643, endPoint y: 388, distance: 408.7
click at [643, 388] on textarea "Pork Shoulder, Fromage Cheddar, Compote de pommes, Sel, Poudre d'oignon, Poivre…" at bounding box center [578, 382] width 712 height 122
paste textarea "Épaule de porc, fromage cheddar (lait, substances laitières modifiées, crème, s…"
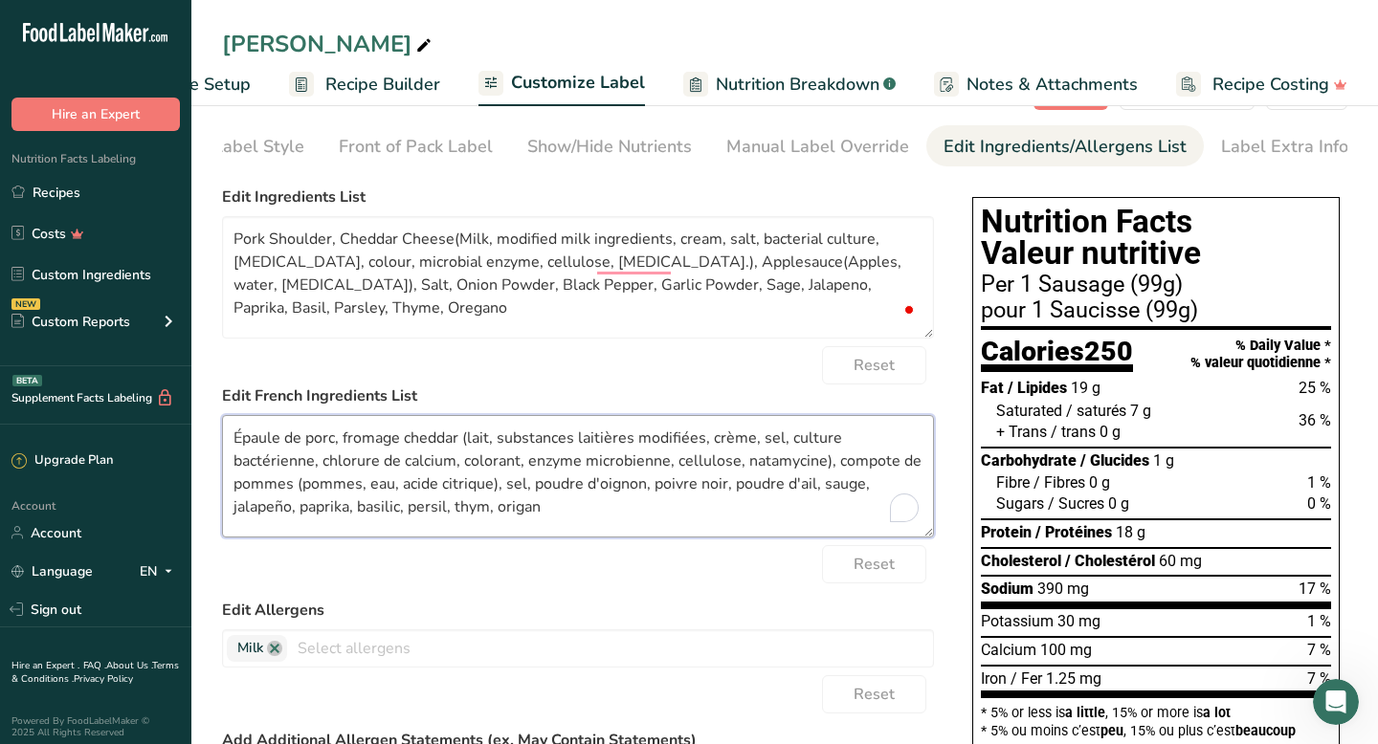
scroll to position [0, 0]
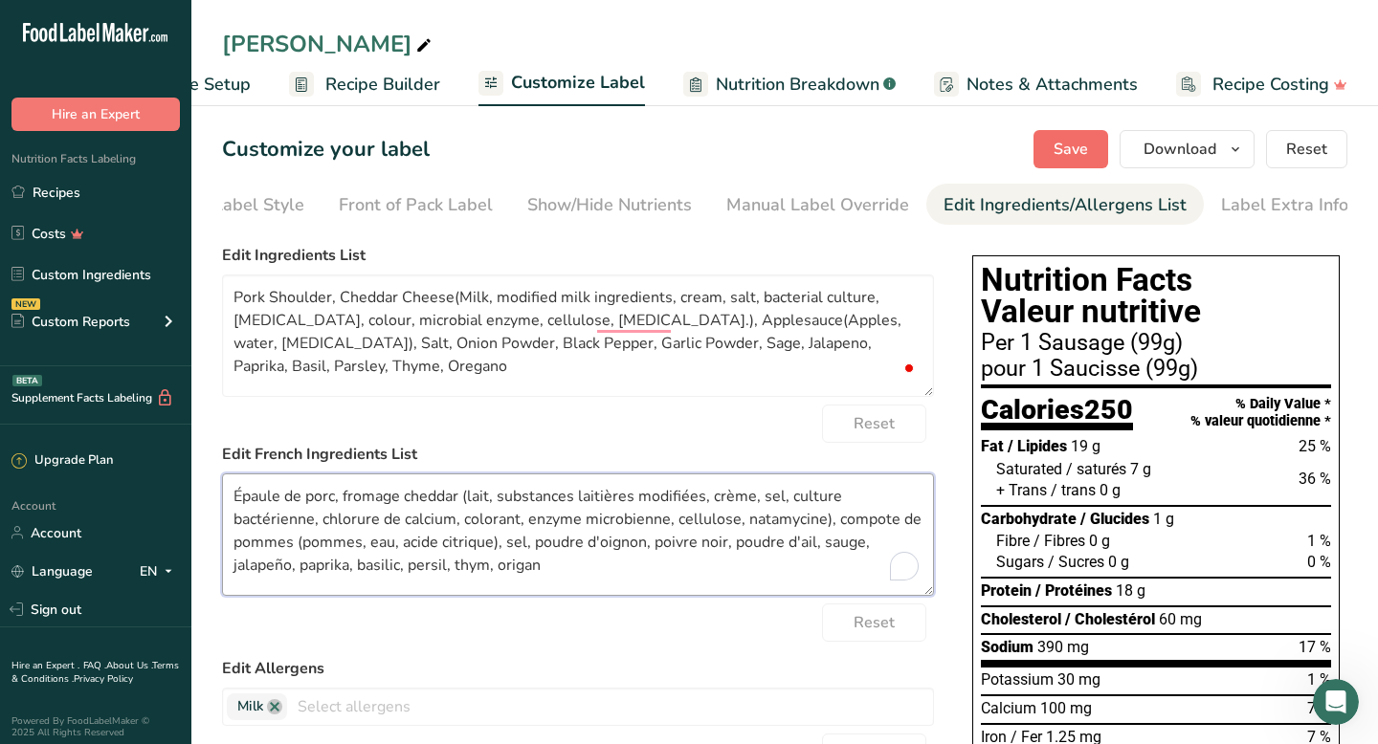
type textarea "Épaule de porc, fromage cheddar (lait, substances laitières modifiées, crème, s…"
click at [1057, 142] on span "Save" at bounding box center [1070, 149] width 34 height 23
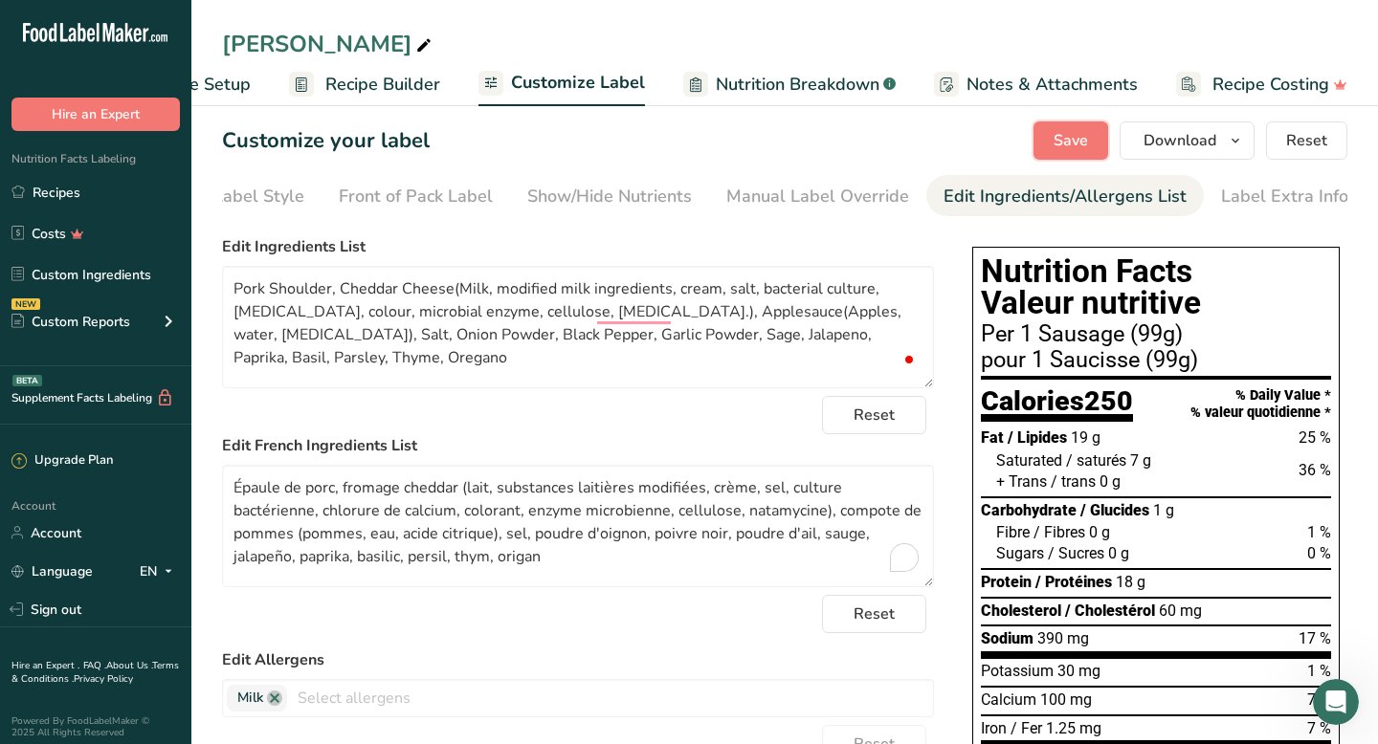
scroll to position [6, 0]
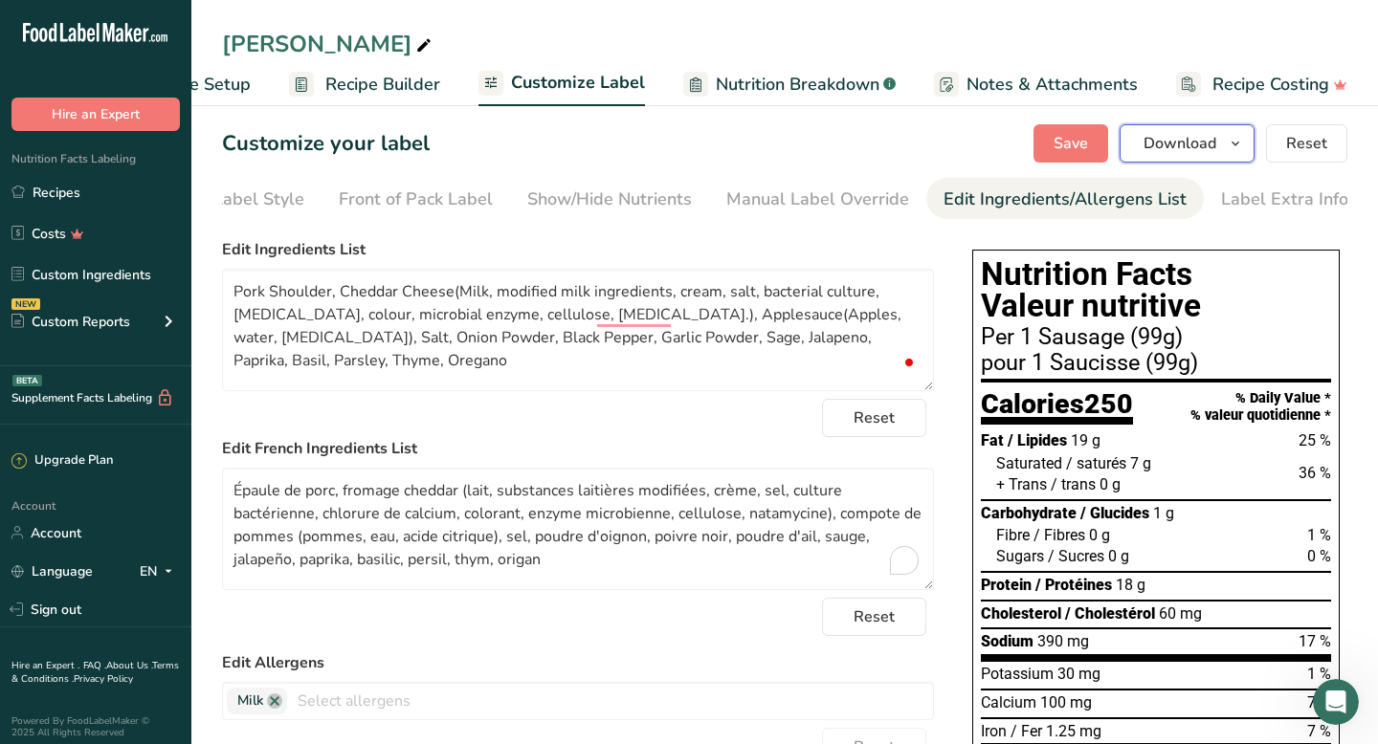
click at [1200, 146] on span "Download" at bounding box center [1179, 143] width 73 height 23
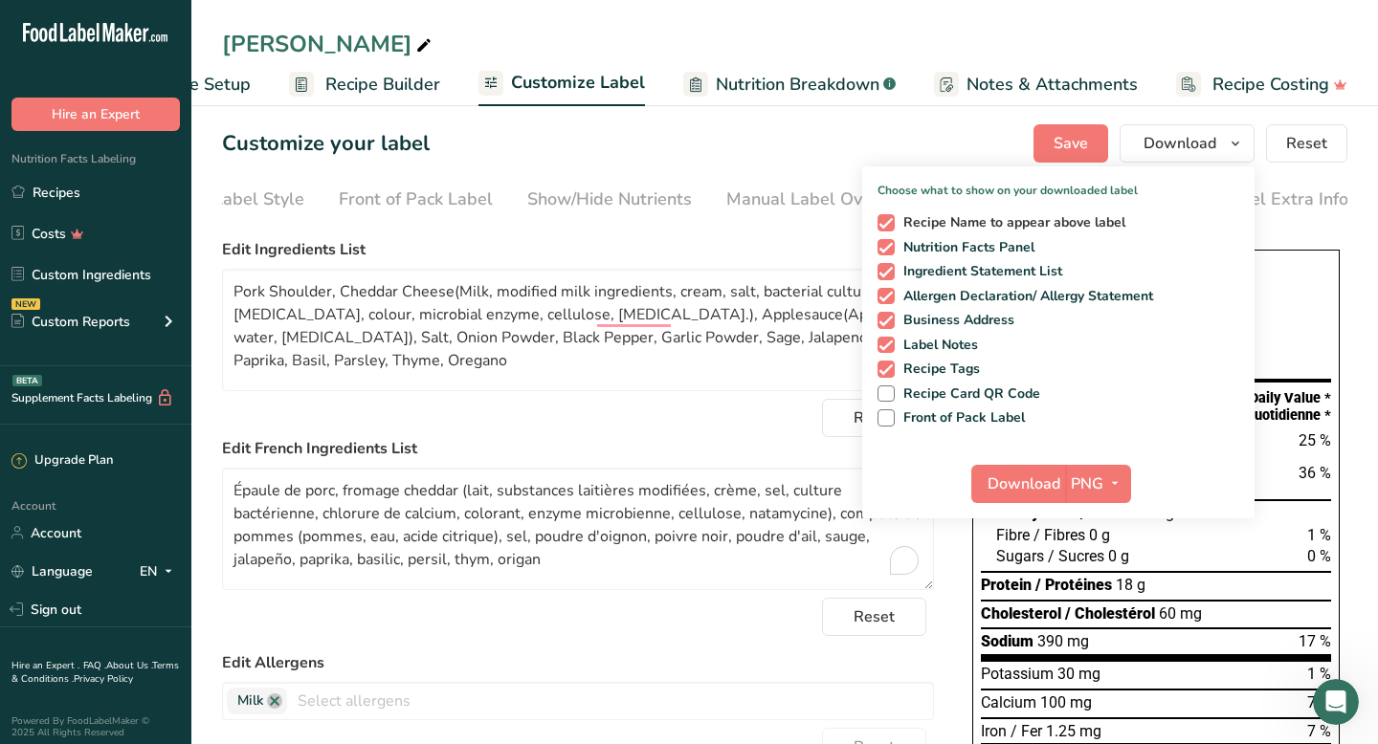
click at [925, 220] on span "Recipe Name to appear above label" at bounding box center [1011, 222] width 232 height 17
click at [890, 220] on input "Recipe Name to appear above label" at bounding box center [883, 222] width 12 height 12
checkbox input "false"
click at [911, 321] on span "Business Address" at bounding box center [955, 320] width 121 height 17
click at [890, 321] on input "Business Address" at bounding box center [883, 320] width 12 height 12
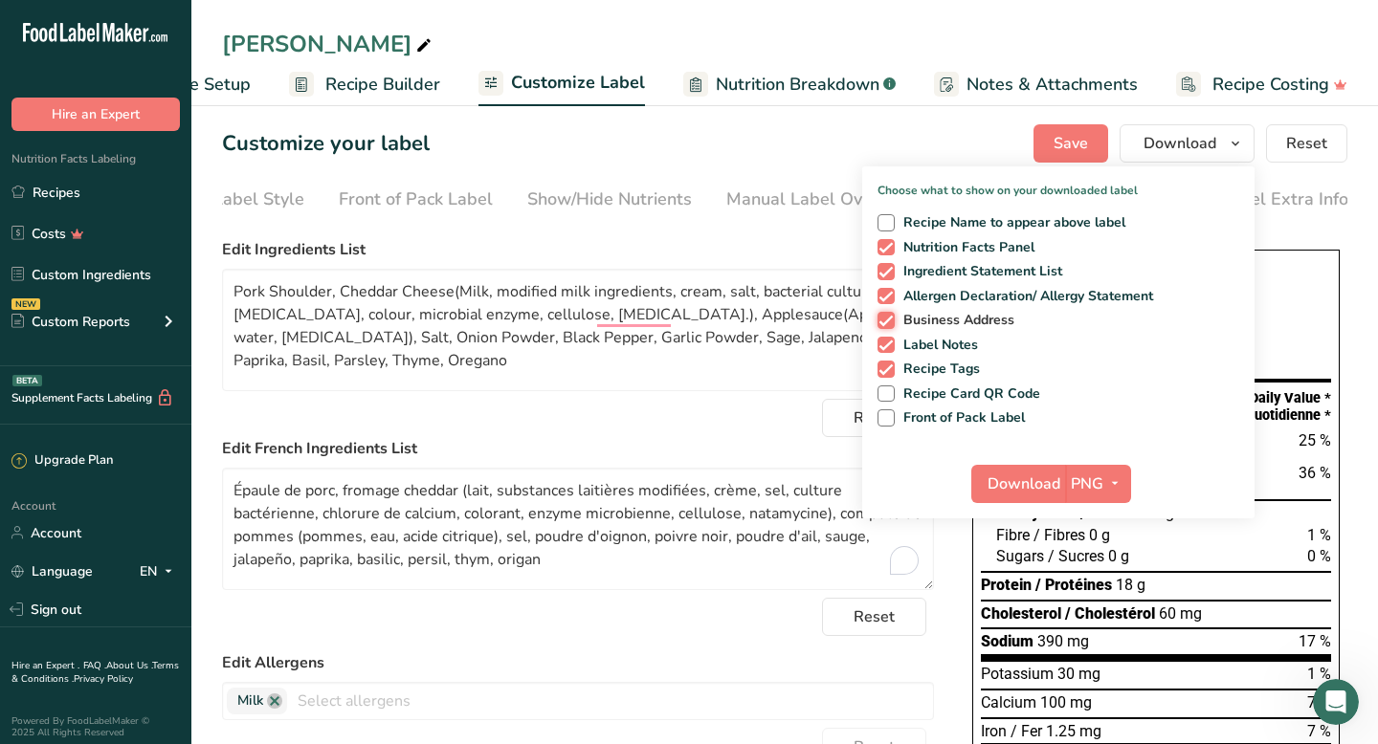
checkbox input "false"
click at [1030, 482] on span "Download" at bounding box center [1023, 484] width 73 height 23
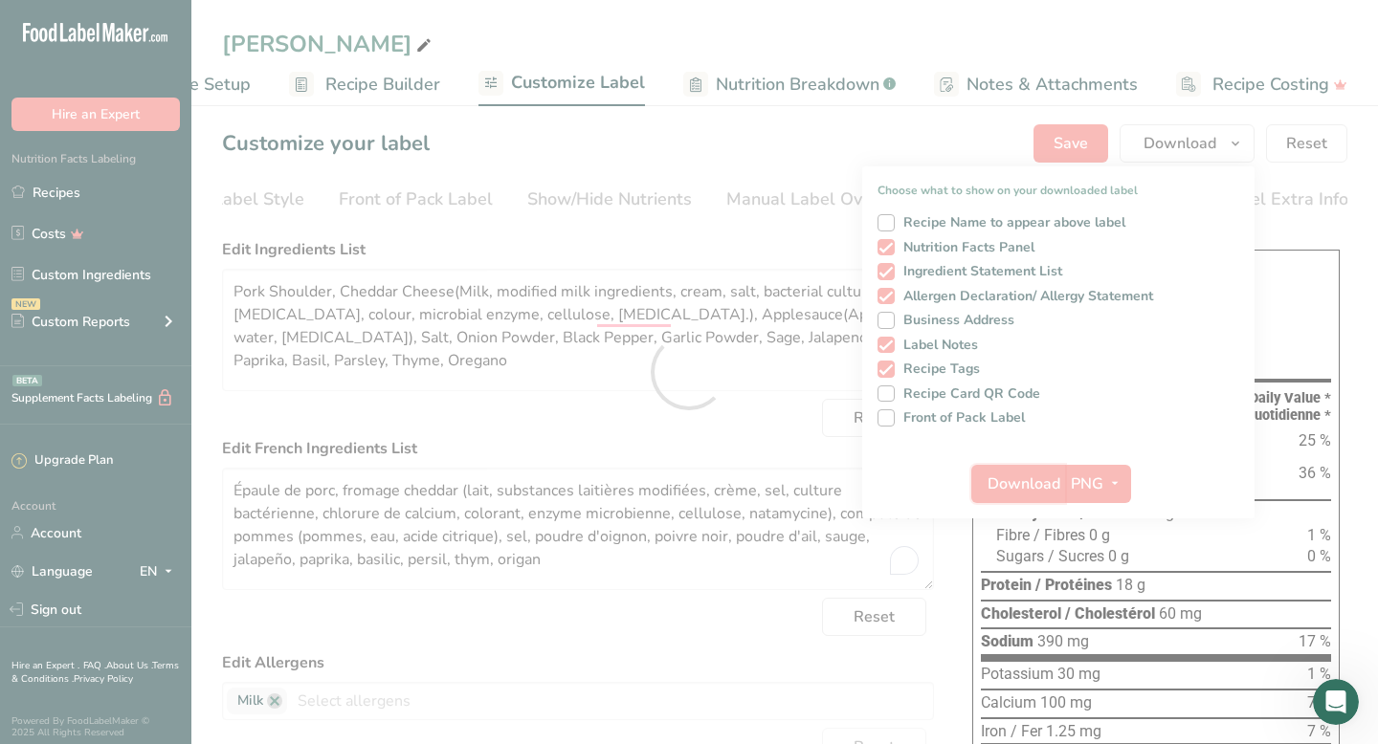
scroll to position [0, 0]
